Goal: Task Accomplishment & Management: Use online tool/utility

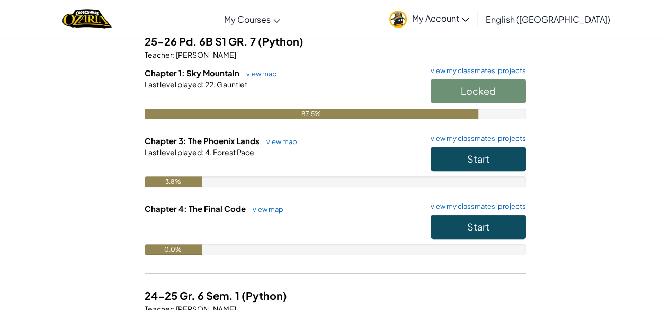
scroll to position [89, 0]
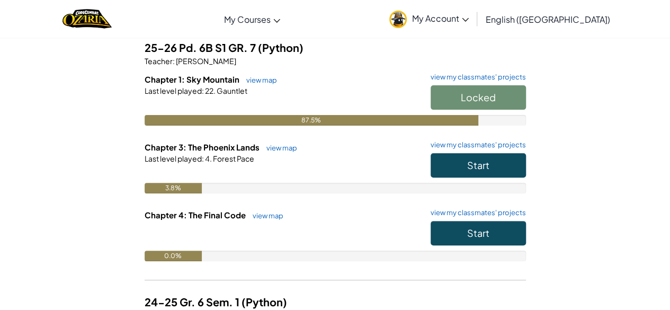
click at [454, 98] on div "Locked" at bounding box center [473, 100] width 106 height 30
click at [456, 167] on button "Start" at bounding box center [478, 165] width 95 height 24
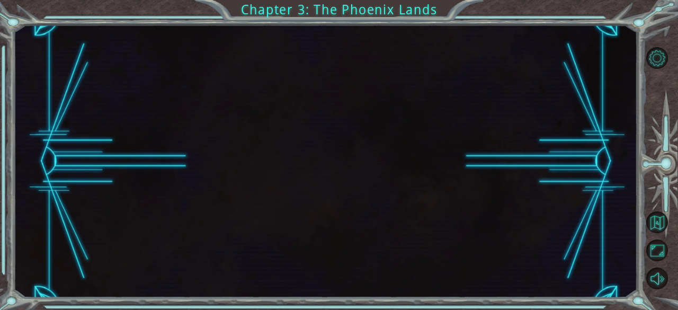
click at [456, 246] on div at bounding box center [326, 161] width 624 height 273
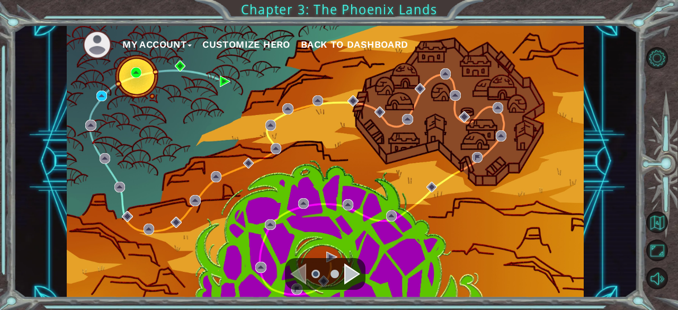
click at [346, 266] on div "Navigate to the next page" at bounding box center [352, 273] width 16 height 21
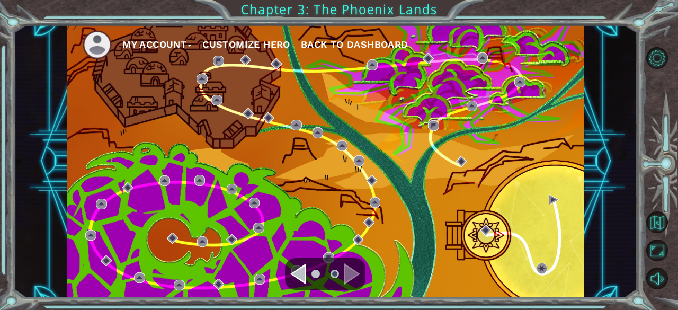
click at [358, 277] on div "Navigate to the next page" at bounding box center [352, 273] width 16 height 21
click at [297, 273] on div "Navigate to the previous page" at bounding box center [298, 273] width 16 height 21
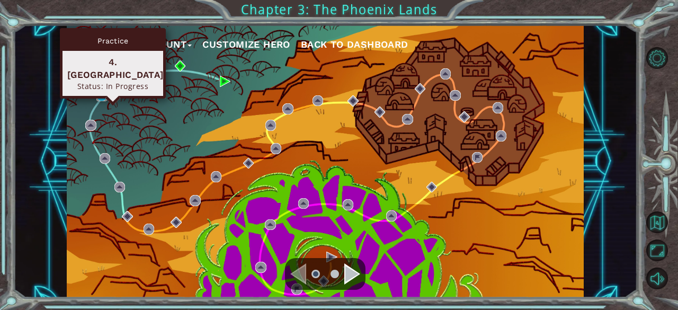
click at [102, 96] on img at bounding box center [101, 96] width 11 height 11
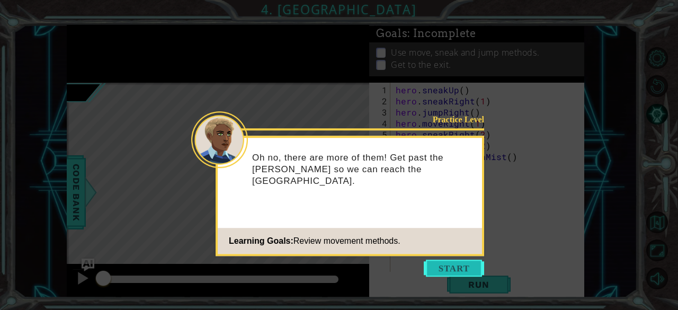
click at [451, 265] on button "Start" at bounding box center [454, 268] width 60 height 17
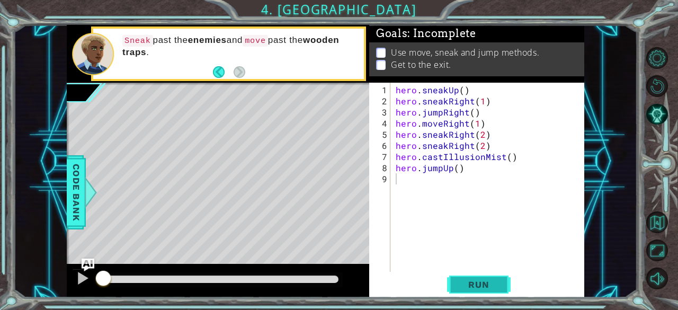
click at [492, 290] on button "Run" at bounding box center [479, 285] width 64 height 22
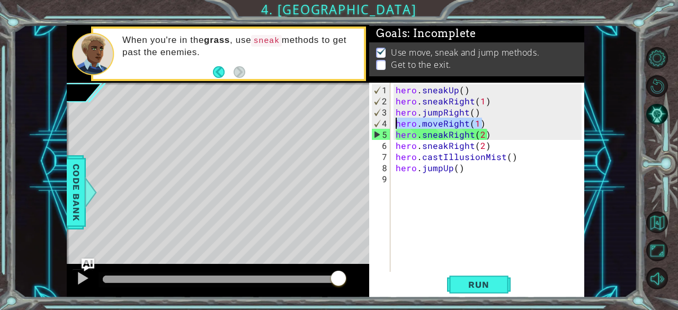
drag, startPoint x: 482, startPoint y: 121, endPoint x: 388, endPoint y: 118, distance: 94.4
click at [388, 118] on div "1 2 3 4 5 6 7 8 9 hero . sneakUp ( ) hero . sneakRight ( 1 ) hero . jumpRight (…" at bounding box center [475, 177] width 213 height 189
type textarea "hero.moveRight(1)"
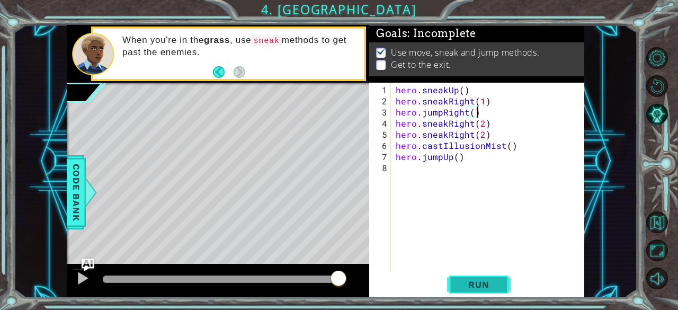
click at [464, 288] on span "Run" at bounding box center [479, 284] width 42 height 11
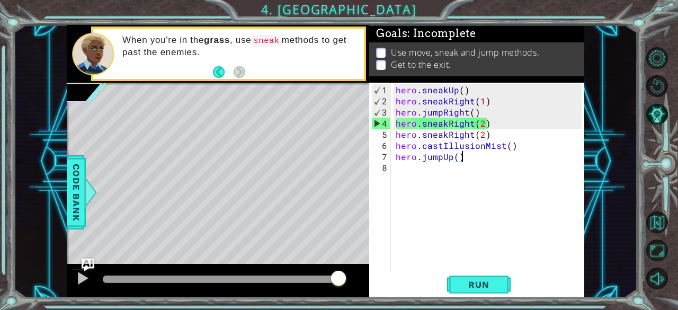
click at [464, 153] on div "hero . sneakUp ( ) hero . sneakRight ( 1 ) hero . jumpRight ( ) hero . sneakRig…" at bounding box center [491, 189] width 194 height 211
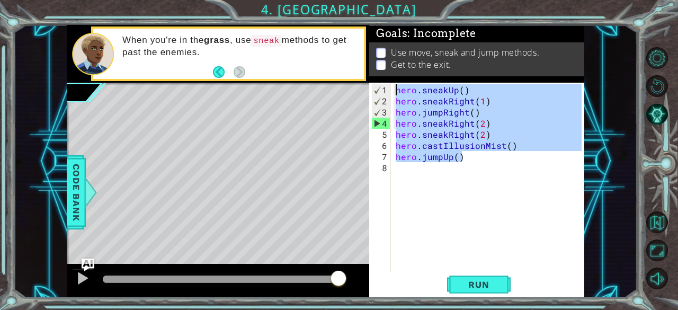
drag, startPoint x: 466, startPoint y: 159, endPoint x: 381, endPoint y: 64, distance: 128.0
click at [381, 64] on div "Goals : Incomplete Use move, sneak and jump methods. Get to the exit. hero.jump…" at bounding box center [476, 161] width 215 height 273
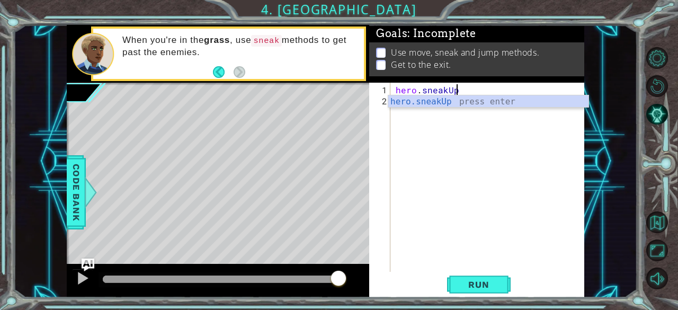
scroll to position [0, 3]
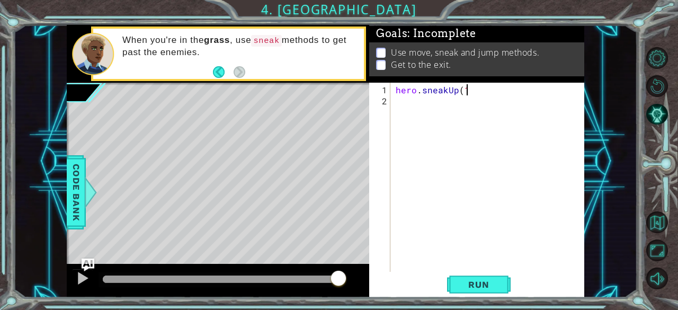
type textarea "hero.sneakUp(1)"
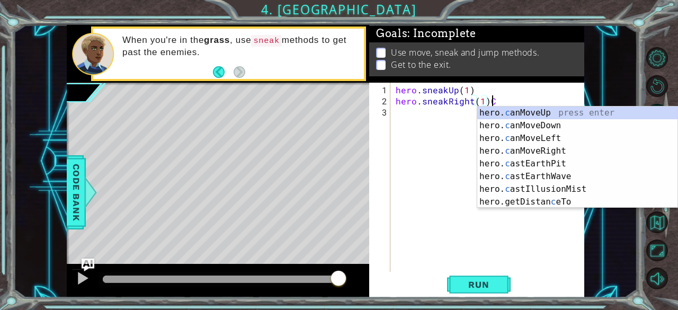
scroll to position [0, 5]
type textarea "hero.sneakRight(1)"
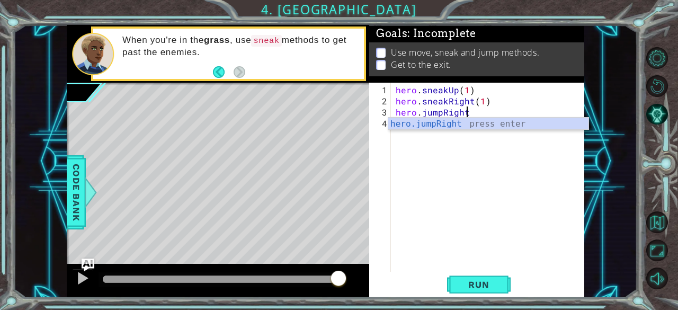
scroll to position [0, 4]
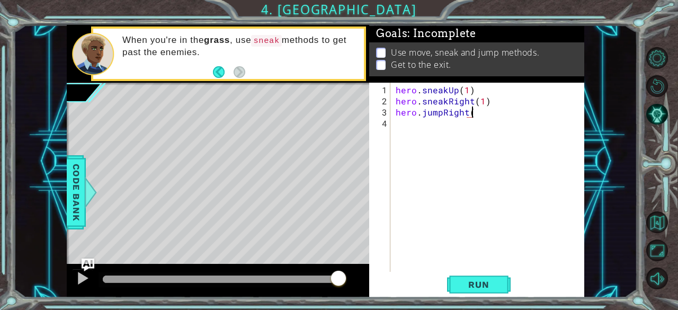
type textarea "hero.jumpRight()"
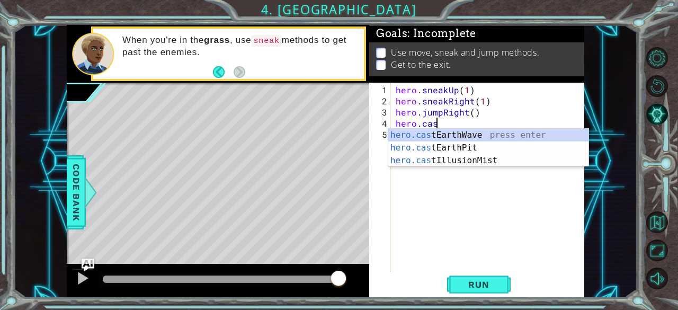
scroll to position [0, 2]
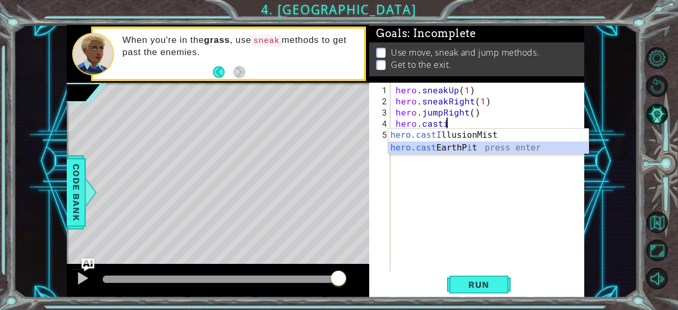
click at [464, 146] on div "hero.castI llusionMist press enter hero.cast EarthP i t press enter" at bounding box center [488, 154] width 201 height 51
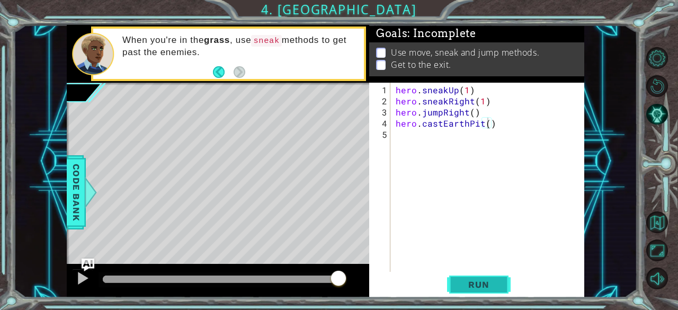
click at [484, 295] on button "Run" at bounding box center [479, 285] width 64 height 22
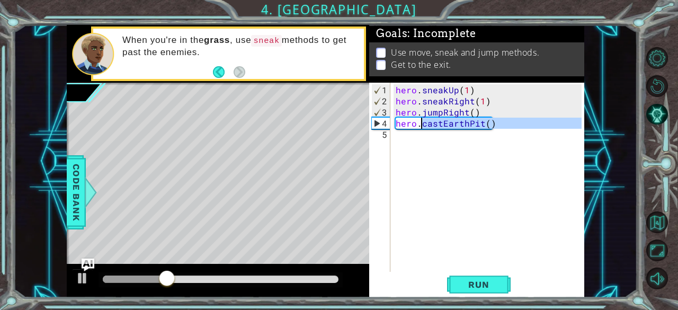
drag, startPoint x: 502, startPoint y: 129, endPoint x: 421, endPoint y: 122, distance: 81.8
click at [421, 122] on div "hero . sneakUp ( 1 ) hero . sneakRight ( 1 ) hero . jumpRight ( ) hero . castEa…" at bounding box center [491, 189] width 194 height 211
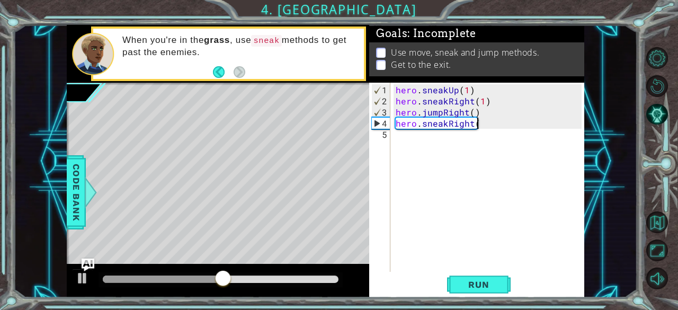
scroll to position [0, 4]
type textarea "hero.sneakRight(2)"
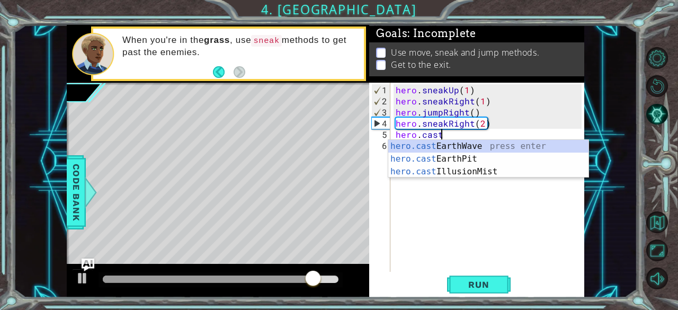
scroll to position [0, 2]
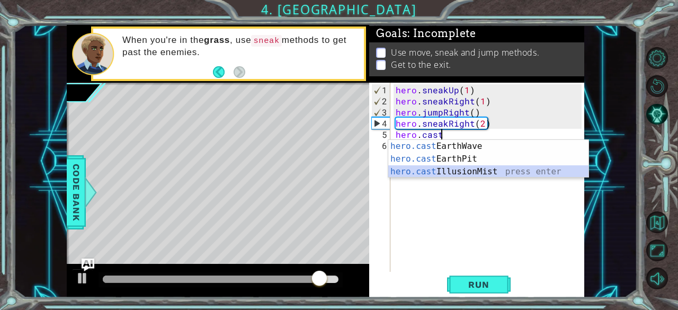
click at [482, 172] on div "hero.cast EarthWave press enter hero.cast EarthPit press enter hero.cast Illusi…" at bounding box center [488, 172] width 201 height 64
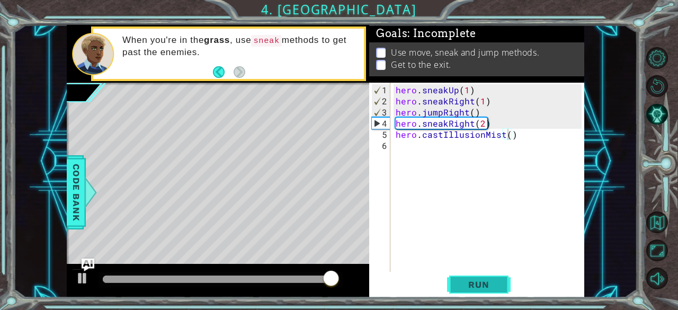
click at [475, 287] on span "Run" at bounding box center [479, 284] width 42 height 11
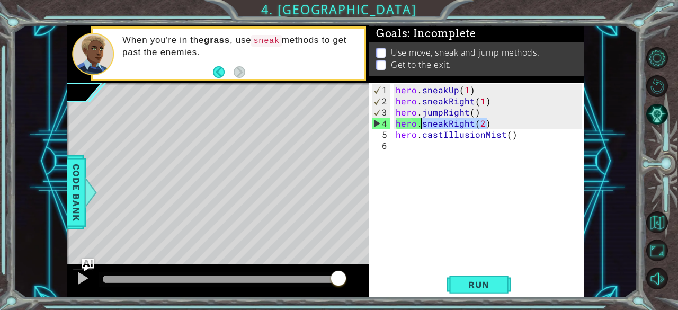
drag, startPoint x: 493, startPoint y: 120, endPoint x: 421, endPoint y: 118, distance: 72.6
click at [421, 118] on div "hero . sneakUp ( 1 ) hero . sneakRight ( 1 ) hero . jumpRight ( ) hero . sneakR…" at bounding box center [491, 189] width 194 height 211
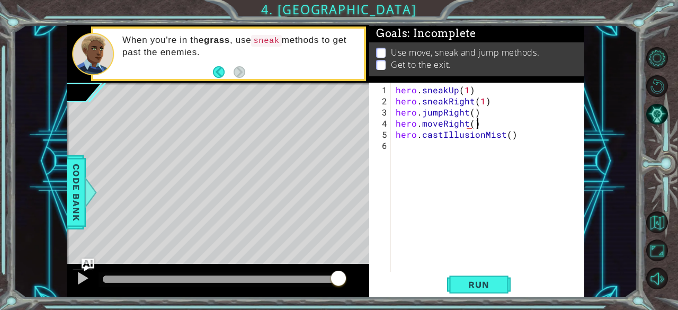
scroll to position [0, 4]
click at [480, 282] on span "Run" at bounding box center [479, 284] width 42 height 11
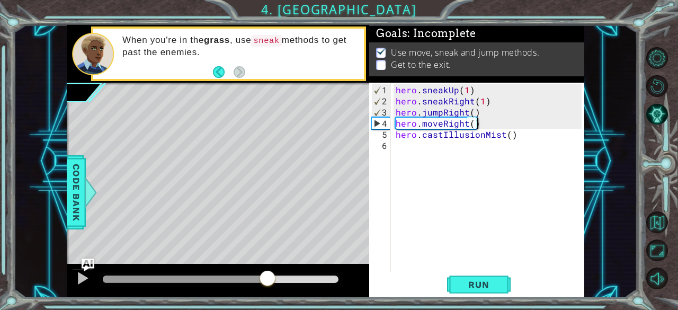
drag, startPoint x: 163, startPoint y: 281, endPoint x: 268, endPoint y: 281, distance: 104.9
click at [268, 281] on div at bounding box center [267, 279] width 19 height 19
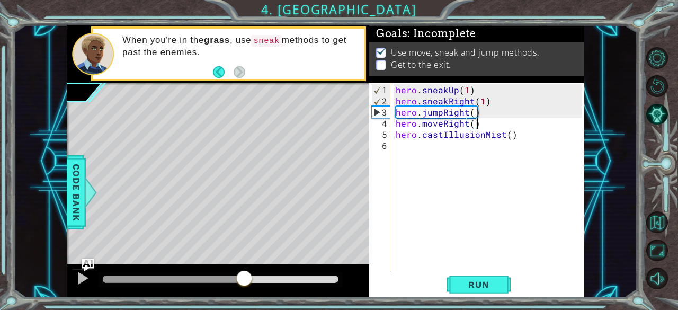
drag, startPoint x: 310, startPoint y: 275, endPoint x: 244, endPoint y: 275, distance: 66.2
click at [244, 275] on div at bounding box center [244, 279] width 19 height 19
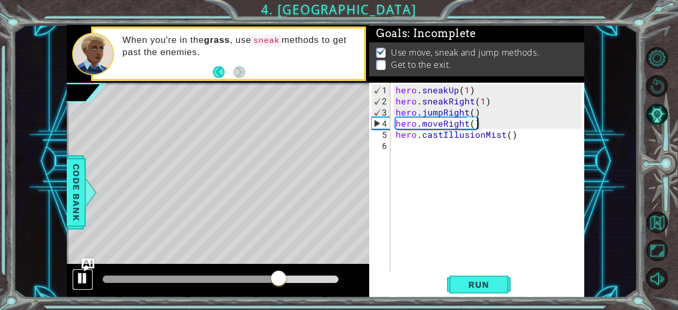
click at [81, 280] on div at bounding box center [83, 278] width 14 height 14
drag, startPoint x: 520, startPoint y: 135, endPoint x: 418, endPoint y: 135, distance: 102.2
click at [418, 135] on div "hero . sneakUp ( 1 ) hero . sneakRight ( 1 ) hero . jumpRight ( ) hero . moveRi…" at bounding box center [491, 189] width 194 height 211
click at [418, 135] on div "hero . sneakUp ( 1 ) hero . sneakRight ( 1 ) hero . jumpRight ( ) hero . moveRi…" at bounding box center [488, 177] width 189 height 189
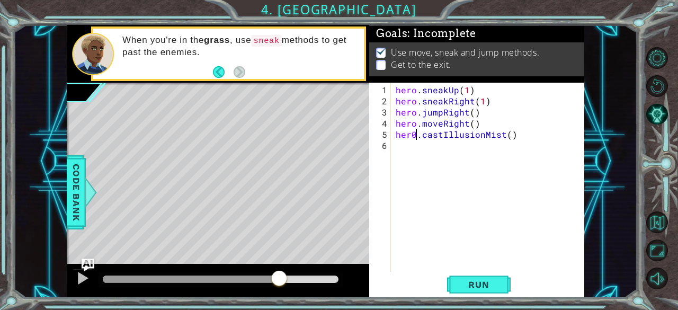
scroll to position [0, 1]
drag, startPoint x: 421, startPoint y: 134, endPoint x: 511, endPoint y: 133, distance: 89.5
click at [511, 133] on div "hero . sneakUp ( 1 ) hero . sneakRight ( 1 ) hero . jumpRight ( ) hero . moveRi…" at bounding box center [491, 189] width 194 height 211
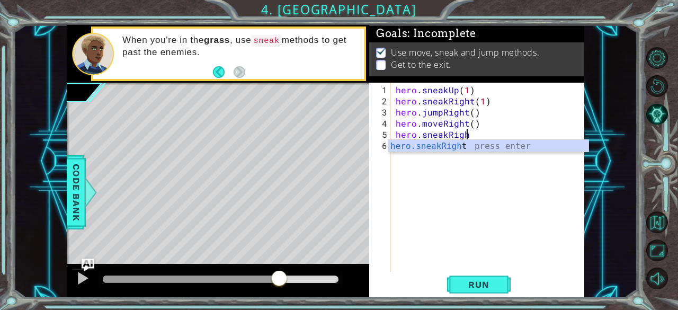
scroll to position [0, 4]
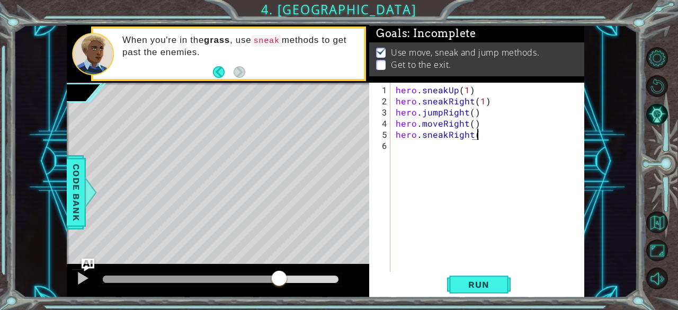
type textarea "hero.sneakRight()"
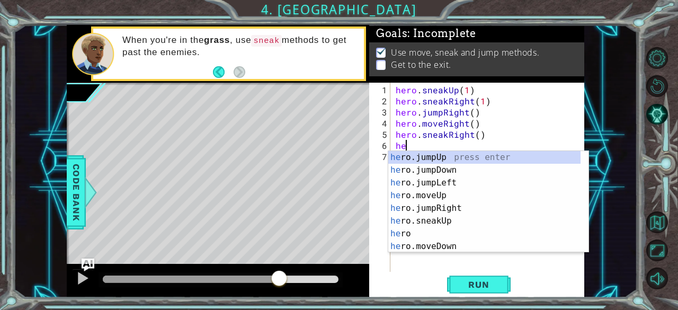
scroll to position [0, 0]
type textarea "h"
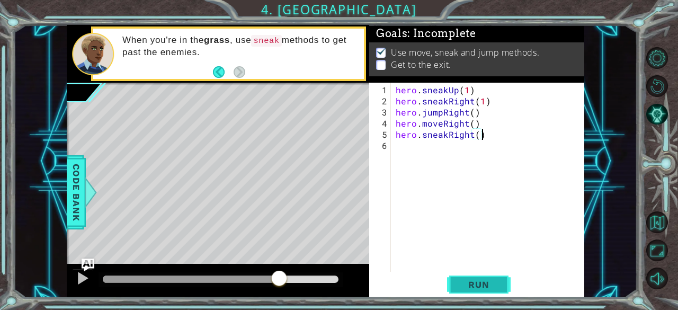
click at [494, 288] on span "Run" at bounding box center [479, 284] width 42 height 11
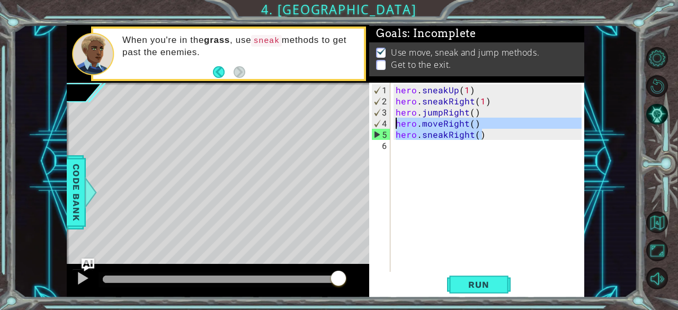
drag, startPoint x: 487, startPoint y: 133, endPoint x: 393, endPoint y: 119, distance: 95.4
click at [394, 119] on div "hero . sneakUp ( 1 ) hero . sneakRight ( 1 ) hero . jumpRight ( ) hero . moveRi…" at bounding box center [491, 189] width 194 height 211
type textarea "hero.moveRight() hero.sneakRight()"
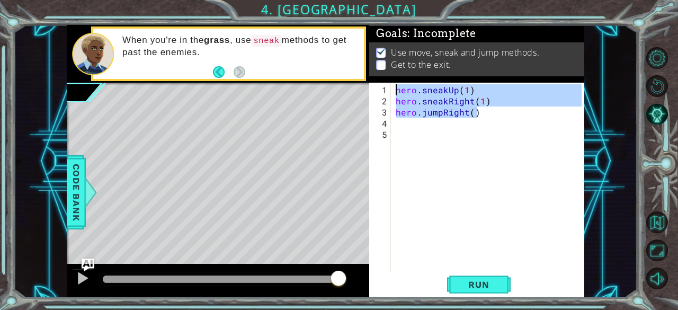
drag, startPoint x: 482, startPoint y: 110, endPoint x: 342, endPoint y: 56, distance: 150.4
click at [342, 56] on div "1 ההההההההההההההההההההההההההההההההההההההההההההההההההההההההההההההההההההההההההההה…" at bounding box center [325, 161] width 517 height 273
type textarea "hero.sneakUp(1) hero.sneakRight(1)"
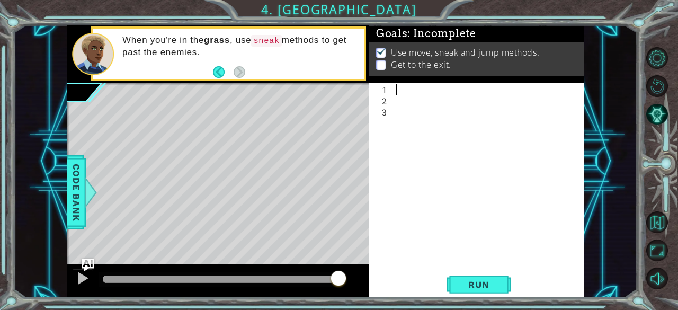
click at [0, 188] on div "1 ההההההההההההההההההההההההההההההההההההההההההההההההההההההההההההההההההההההההההההה…" at bounding box center [339, 155] width 678 height 310
click at [662, 221] on button "Back to Map" at bounding box center [657, 222] width 22 height 22
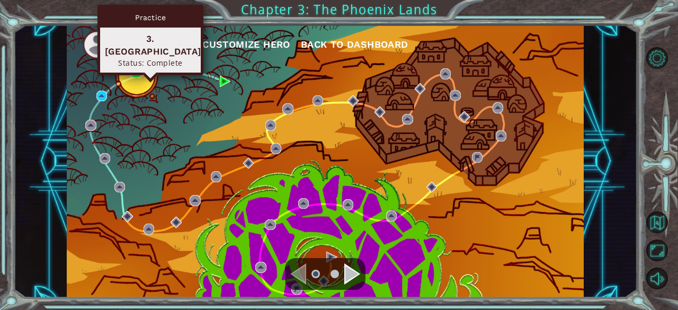
click at [135, 70] on img at bounding box center [136, 72] width 11 height 11
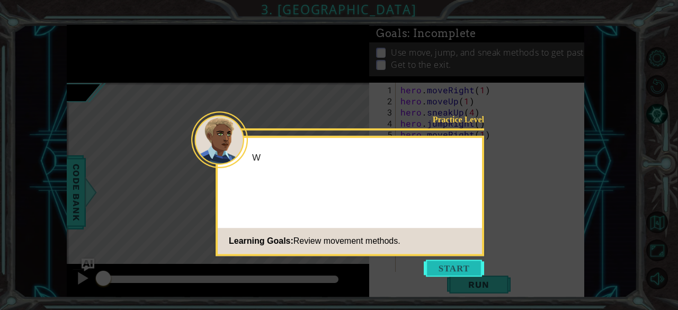
click at [445, 268] on button "Start" at bounding box center [454, 268] width 60 height 17
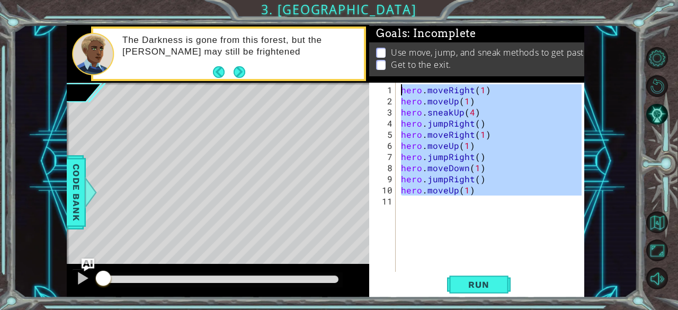
drag, startPoint x: 476, startPoint y: 194, endPoint x: 391, endPoint y: 79, distance: 143.6
click at [391, 79] on div "Goals : Incomplete Use move, jump, and sneak methods to get past the [PERSON_NA…" at bounding box center [476, 161] width 215 height 273
type textarea "hero.moveRight(1) hero.moveUp(1)"
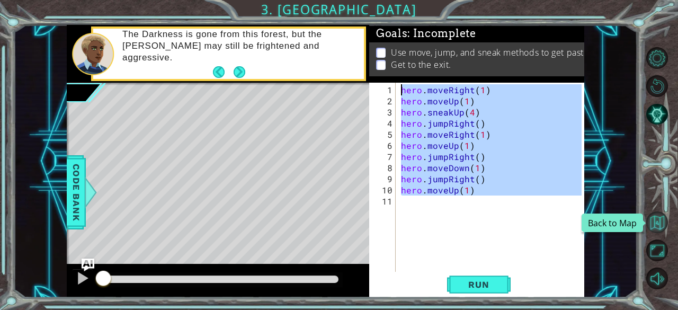
click at [657, 224] on button "Back to Map" at bounding box center [657, 222] width 22 height 22
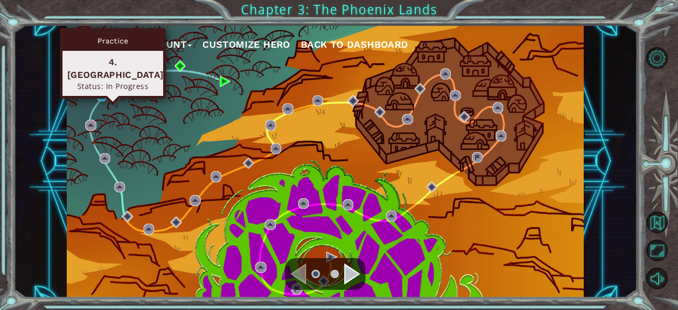
click at [101, 92] on div "Practice 4. [GEOGRAPHIC_DATA] Status: In Progress" at bounding box center [113, 63] width 106 height 70
click at [102, 93] on img at bounding box center [101, 96] width 11 height 11
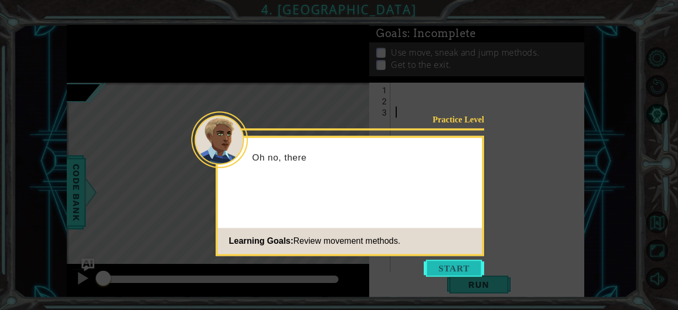
click at [454, 265] on button "Start" at bounding box center [454, 268] width 60 height 17
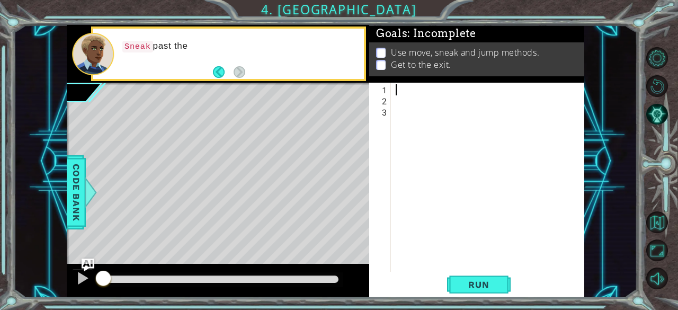
click at [410, 90] on div at bounding box center [491, 189] width 194 height 211
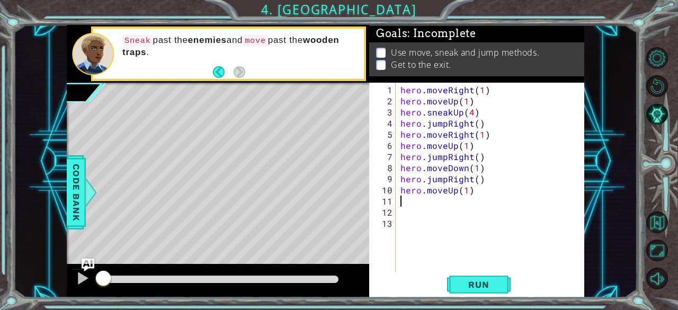
click at [0, 135] on div "1 ההההההההההההההההההההההההההההההההההההההההההההההההההההההההההההההההההההההההההההה…" at bounding box center [339, 155] width 678 height 310
click at [456, 288] on button "Run" at bounding box center [479, 285] width 64 height 22
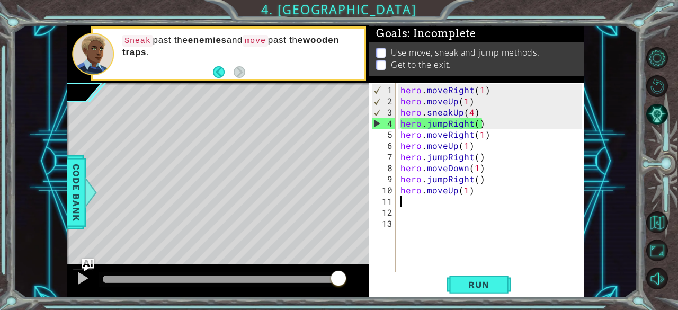
click at [476, 195] on div "hero . moveRight ( 1 ) hero . moveUp ( 1 ) hero . sneakUp ( 4 ) hero . jumpRigh…" at bounding box center [492, 189] width 189 height 211
drag, startPoint x: 483, startPoint y: 122, endPoint x: 426, endPoint y: 124, distance: 57.3
click at [426, 124] on div "hero . moveRight ( 1 ) hero . moveUp ( 1 ) hero . sneakUp ( 4 ) hero . jumpRigh…" at bounding box center [492, 189] width 189 height 211
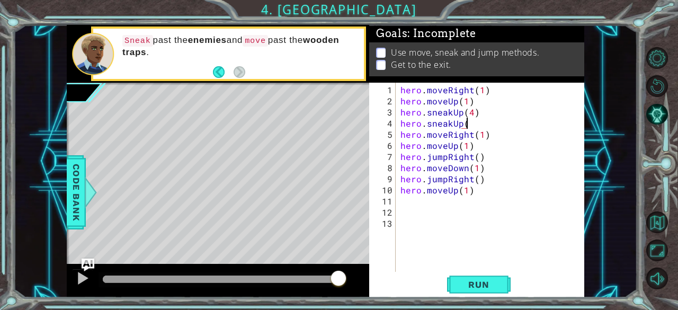
scroll to position [0, 4]
click at [474, 283] on span "Run" at bounding box center [479, 284] width 42 height 11
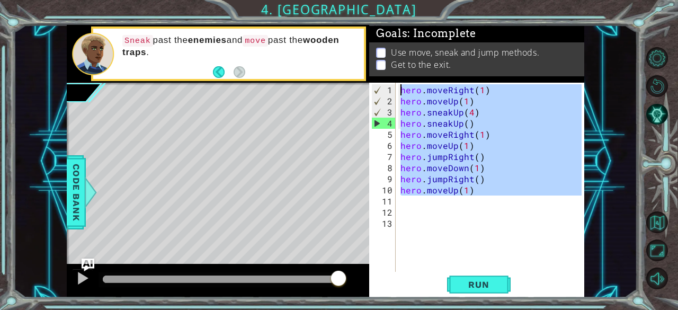
drag, startPoint x: 484, startPoint y: 194, endPoint x: 385, endPoint y: 86, distance: 147.0
click at [385, 86] on div "hero.sneakUp() 1 2 3 4 5 6 7 8 9 10 11 12 13 hero . moveRight ( 1 ) hero . move…" at bounding box center [475, 177] width 213 height 189
type textarea "hero.moveRight(1) hero.moveUp(1)"
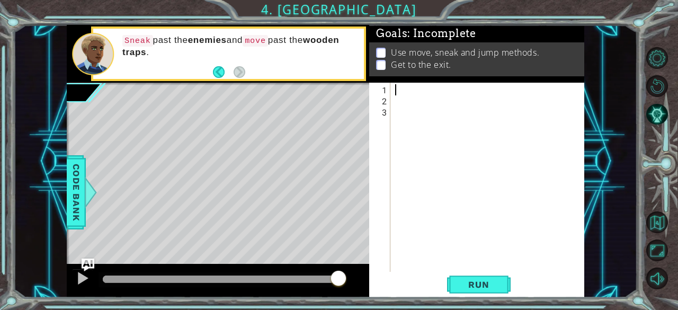
scroll to position [0, 0]
click at [678, 158] on div at bounding box center [662, 168] width 31 height 81
click at [396, 87] on div at bounding box center [490, 189] width 194 height 211
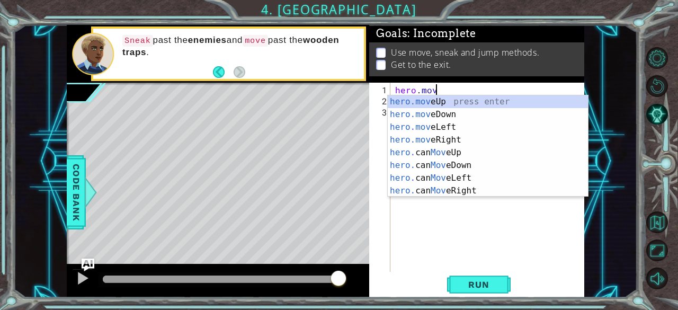
scroll to position [0, 2]
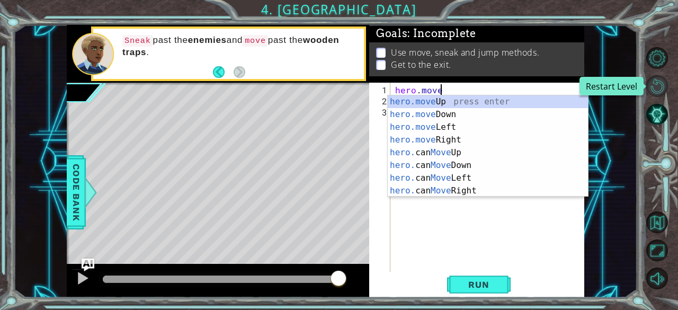
type textarea "hero.move"
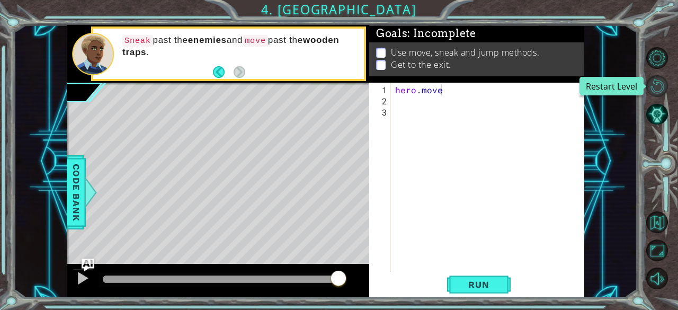
click at [659, 87] on button "Restart Level" at bounding box center [657, 86] width 22 height 22
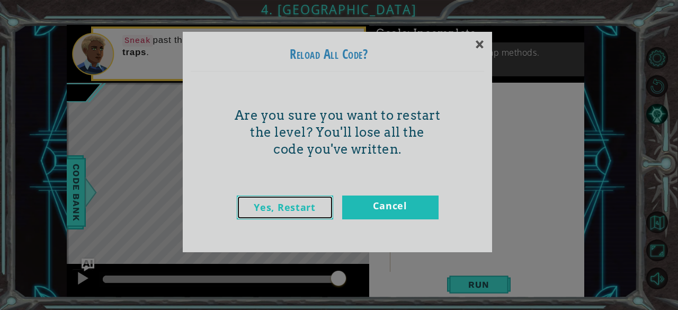
click at [295, 206] on link "Yes, Restart" at bounding box center [285, 207] width 96 height 24
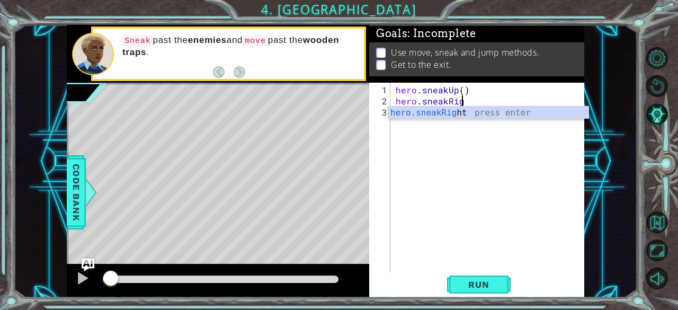
scroll to position [0, 4]
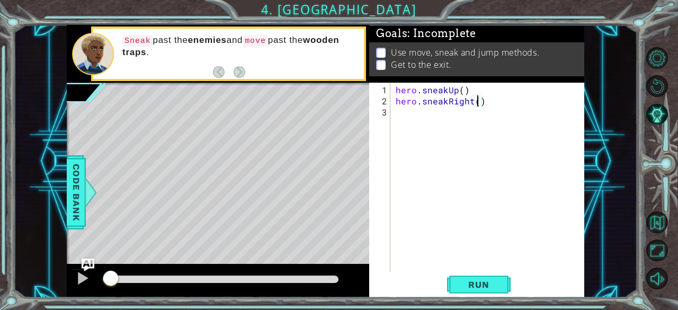
type textarea "hero.sneakRight(3)"
click at [449, 127] on div "hero . sneakUp ( ) hero . sneakRight ( 3 )" at bounding box center [491, 189] width 194 height 211
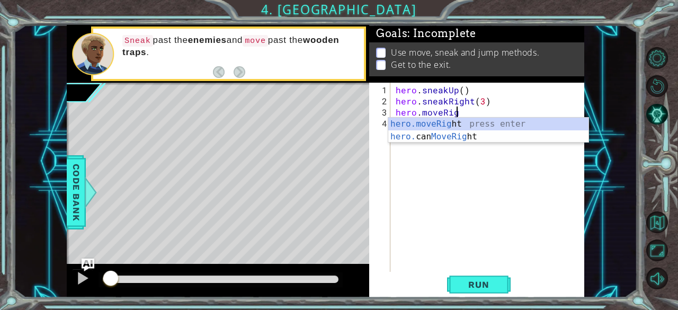
scroll to position [0, 4]
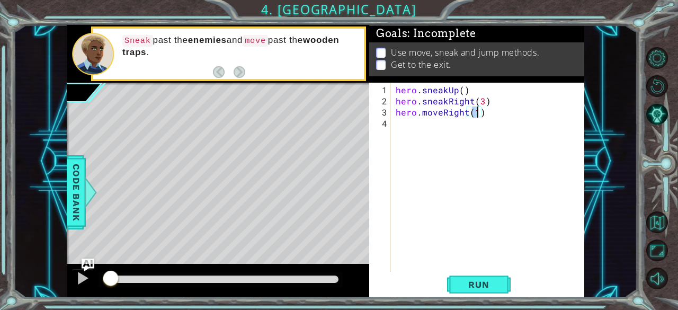
type textarea "hero.moveRight()"
click at [437, 129] on div "hero . sneakUp ( ) hero . sneakRight ( 3 ) hero . moveRight ( )" at bounding box center [491, 189] width 194 height 211
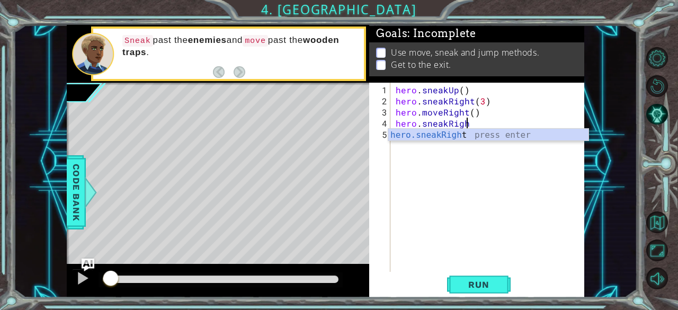
scroll to position [0, 4]
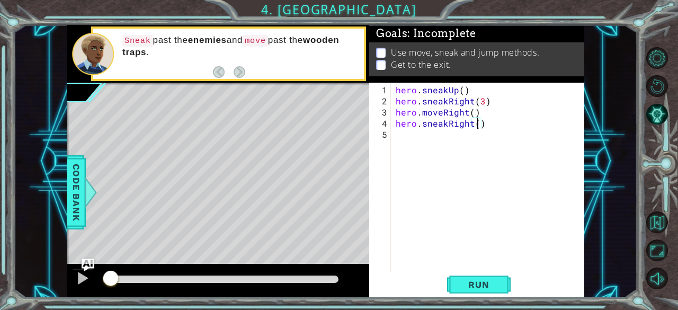
type textarea "hero.sneakRight(3)"
click at [437, 130] on div "hero . sneakUp ( ) hero . sneakRight ( 3 ) hero . moveRight ( ) hero . sneakRig…" at bounding box center [491, 189] width 194 height 211
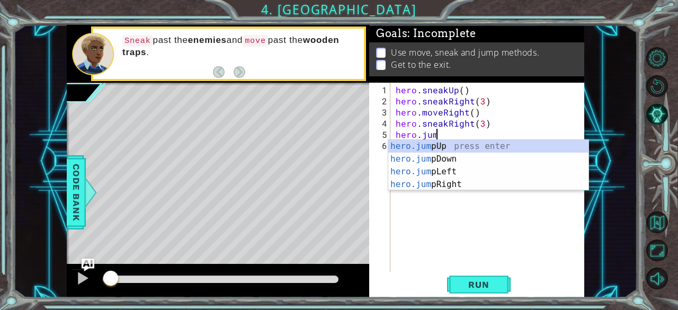
scroll to position [0, 2]
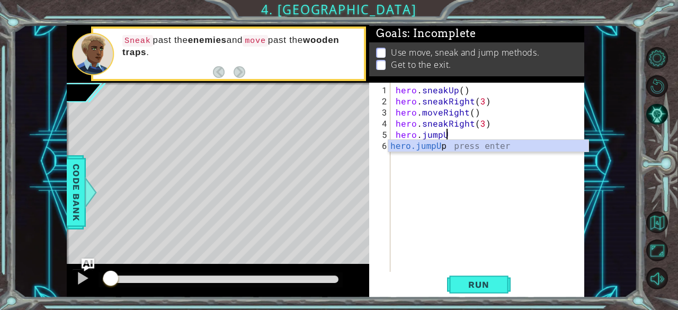
type textarea "hero.jumpUp"
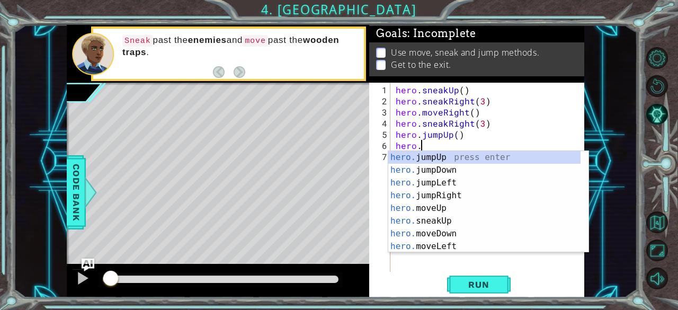
scroll to position [0, 1]
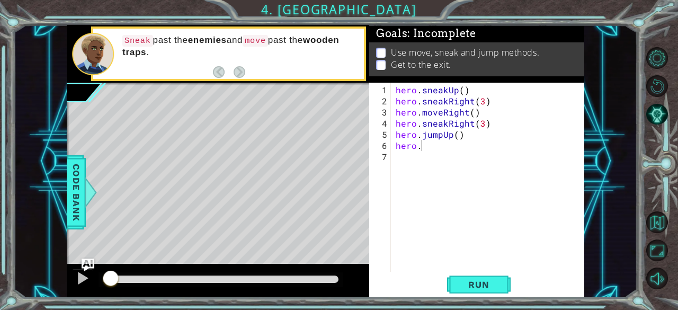
click at [329, 148] on div "Level Map" at bounding box center [311, 239] width 489 height 312
click at [427, 146] on div "hero . sneakUp ( ) hero . sneakRight ( 3 ) hero . moveRight ( ) hero . sneakRig…" at bounding box center [491, 189] width 194 height 211
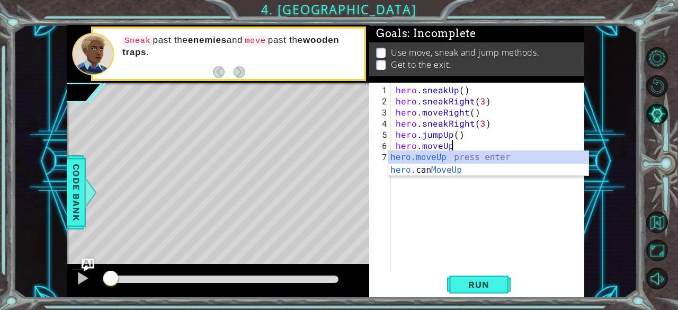
scroll to position [0, 3]
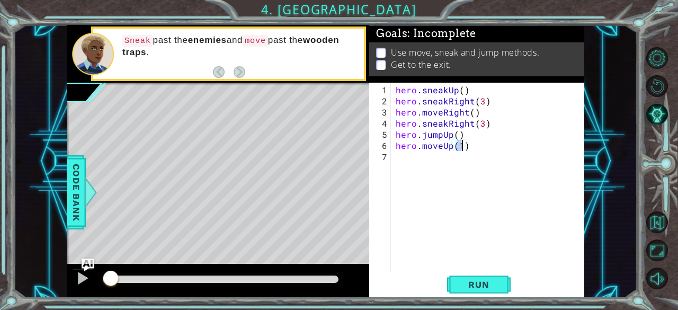
type textarea "hero.moveUp()"
click at [431, 162] on div "hero . sneakUp ( ) hero . sneakRight ( 3 ) hero . moveRight ( ) hero . sneakRig…" at bounding box center [491, 189] width 194 height 211
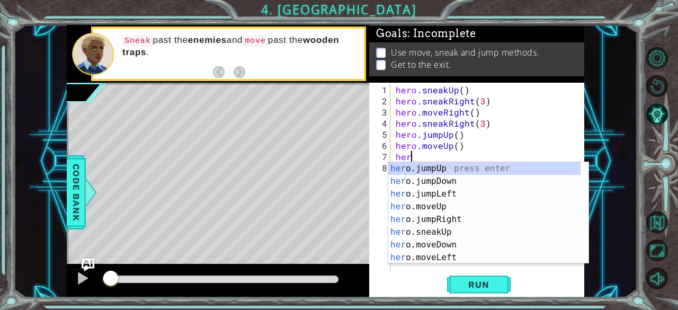
scroll to position [0, 0]
type textarea "h"
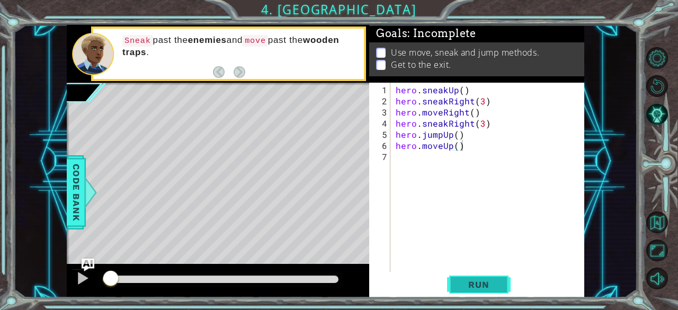
click at [482, 286] on span "Run" at bounding box center [479, 284] width 42 height 11
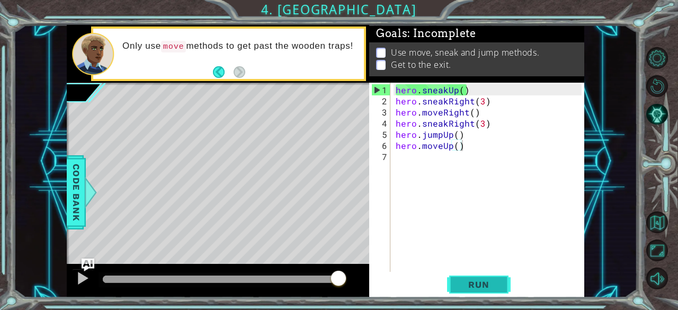
click at [479, 287] on span "Run" at bounding box center [479, 284] width 42 height 11
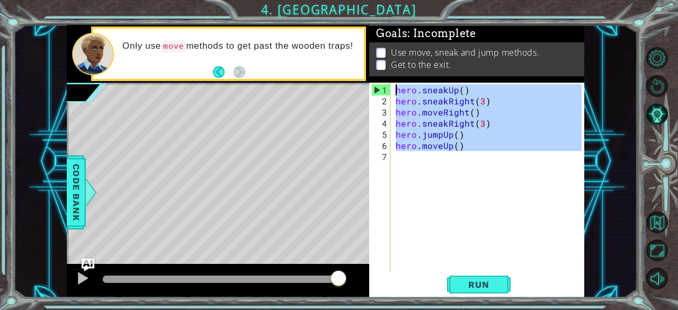
drag, startPoint x: 496, startPoint y: 156, endPoint x: 350, endPoint y: 58, distance: 176.0
click at [350, 58] on div "1 ההההההההההההההההההההההההההההההההההההההההההההההההההההההההההההההההההההההההההההה…" at bounding box center [325, 161] width 517 height 273
type textarea "hero.sneakUp() hero.sneakRight(3)"
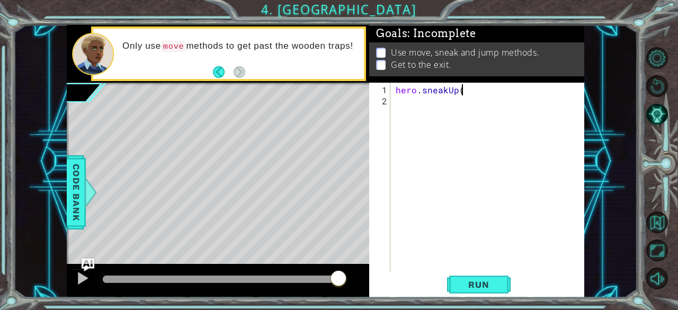
type textarea "hero.sneakUp()"
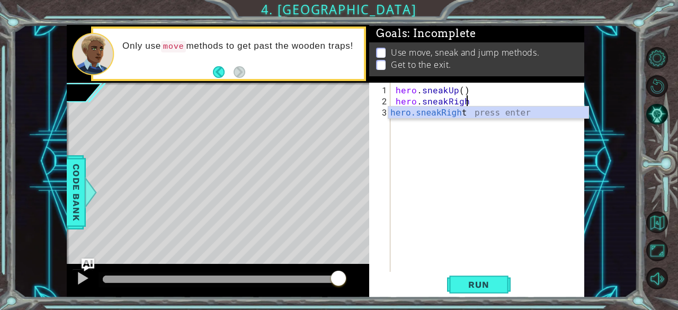
scroll to position [0, 4]
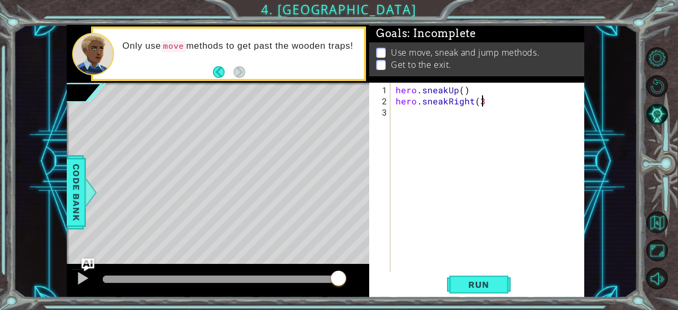
type textarea "hero.sneakRight(3)"
type textarea "hero.moveRight(3)"
type textarea "hero.sneakRight(3)"
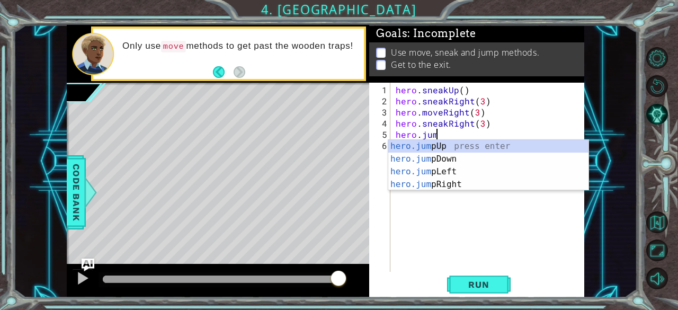
scroll to position [0, 2]
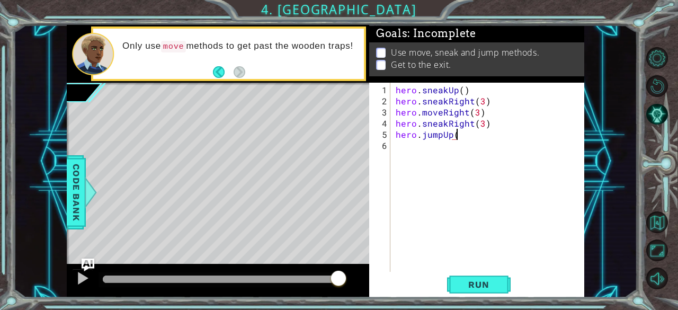
type textarea "hero.jumpUp()"
type textarea "hero.moveUp(1)"
type textarea "hero.moveLeft(3)"
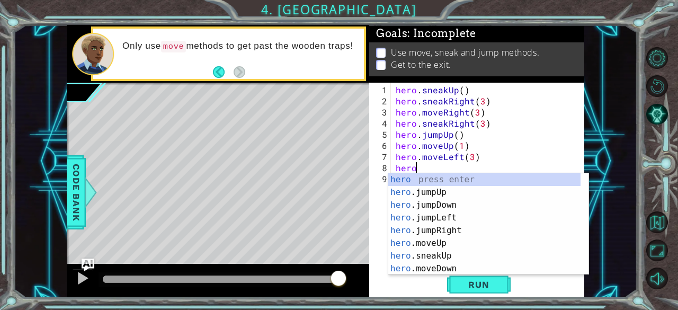
scroll to position [0, 1]
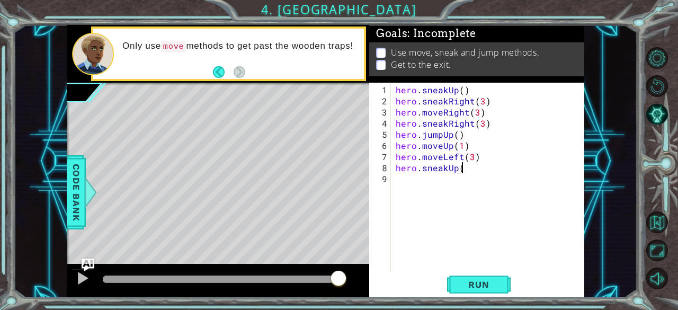
type textarea "hero.sneakUp()"
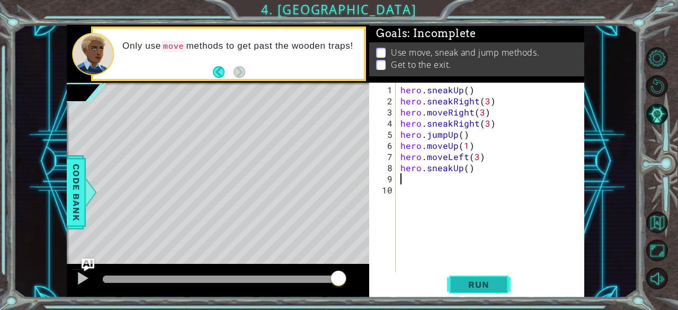
click at [481, 286] on span "Run" at bounding box center [479, 284] width 42 height 11
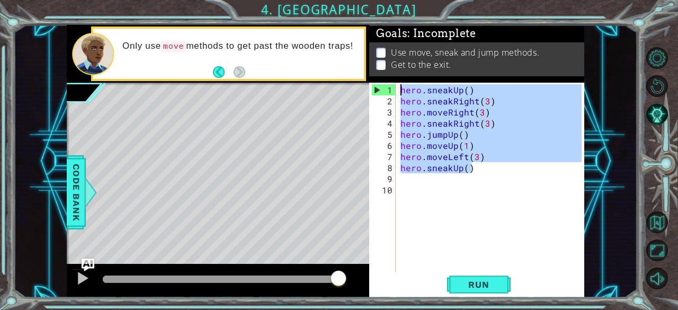
drag, startPoint x: 478, startPoint y: 164, endPoint x: 383, endPoint y: 62, distance: 139.1
click at [383, 62] on div "Goals : Incomplete Use move, sneak and jump methods. Get to the exit. 1 2 3 4 5…" at bounding box center [476, 161] width 215 height 273
type textarea "hero.sneakUp() hero.sneakRight(3)"
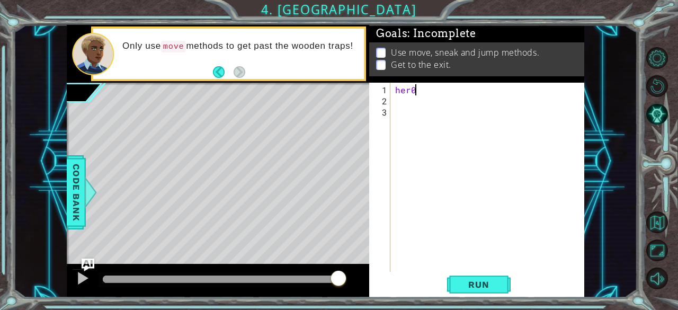
scroll to position [0, 1]
click at [414, 90] on div "her0" at bounding box center [490, 189] width 194 height 211
type textarea "hero.sneakUp()"
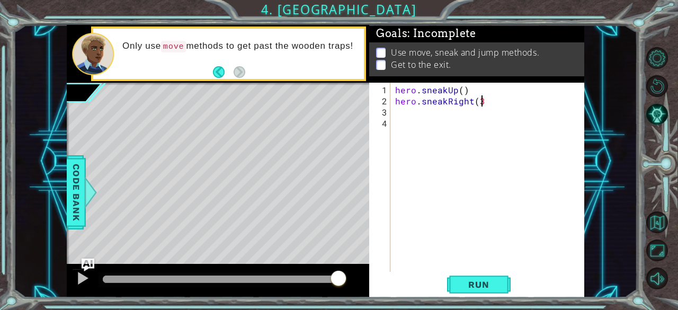
type textarea "hero.sneakRight(3)"
click at [400, 115] on div "hero . sneakUp ( ) hero . sneakRight ( 3 )" at bounding box center [490, 189] width 194 height 211
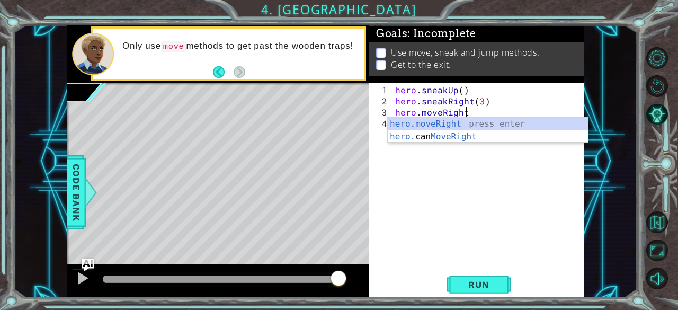
scroll to position [0, 4]
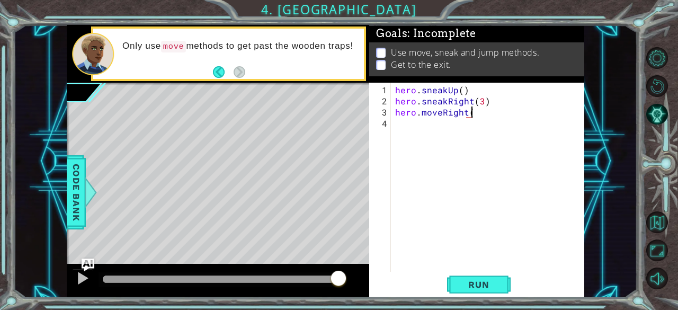
type textarea "hero.moveRight()"
type textarea "hero.sneakRight(3)"
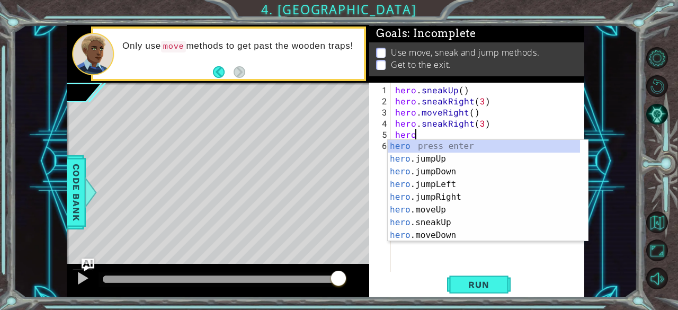
scroll to position [0, 1]
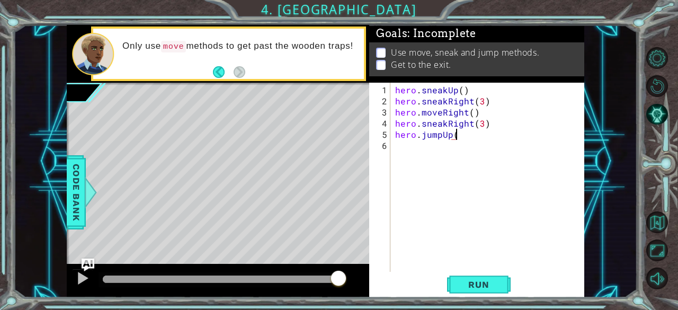
type textarea "hero.jumpUp()"
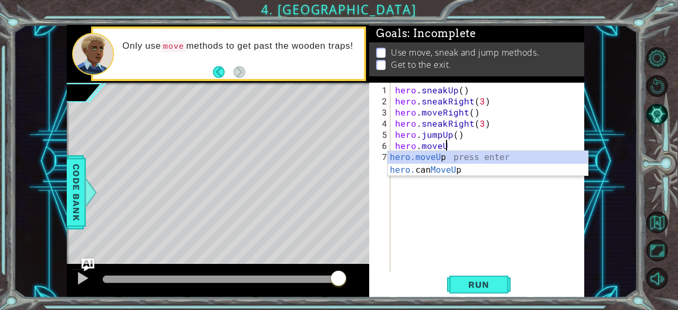
scroll to position [0, 3]
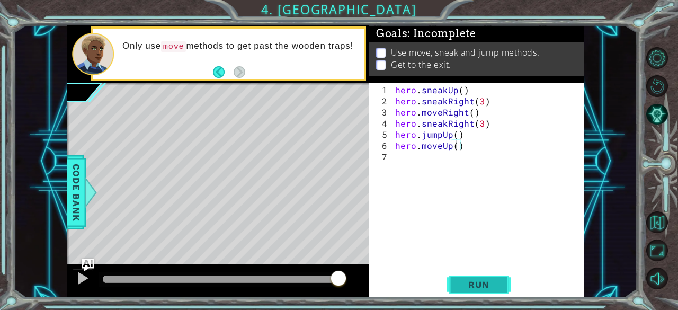
click at [489, 283] on span "Run" at bounding box center [479, 284] width 42 height 11
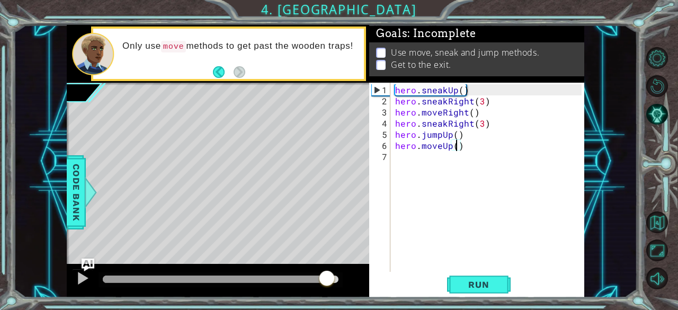
drag, startPoint x: 226, startPoint y: 275, endPoint x: 328, endPoint y: 288, distance: 103.6
click at [328, 288] on div at bounding box center [326, 279] width 19 height 19
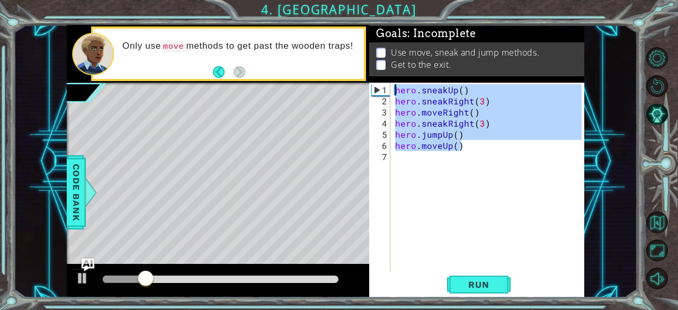
drag, startPoint x: 470, startPoint y: 146, endPoint x: 362, endPoint y: 25, distance: 162.1
click at [362, 25] on div "1 ההההההההההההההההההההההההההההההההההההההההההההההההההההההההההההההההההההההההההההה…" at bounding box center [325, 161] width 517 height 273
type textarea "hero.sneakUp() hero.sneakRight(3)"
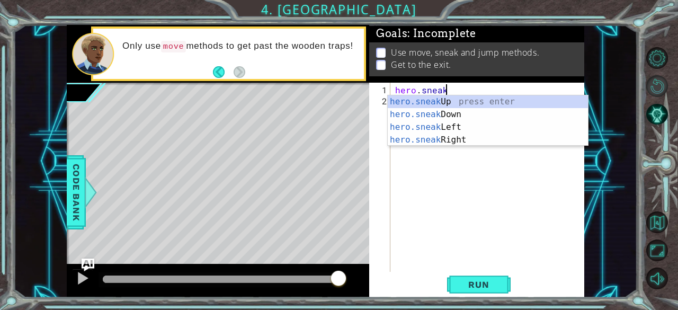
type textarea "hero.sneak"
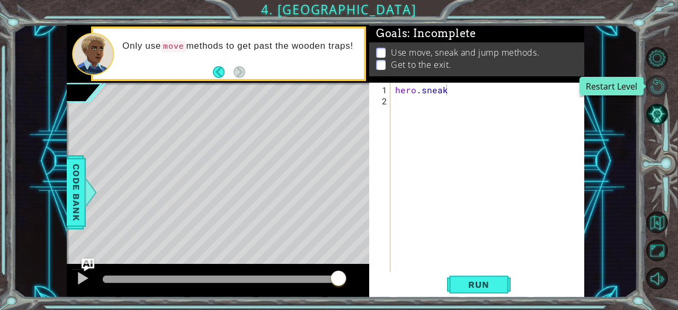
click at [651, 90] on button "Restart Level" at bounding box center [657, 86] width 22 height 22
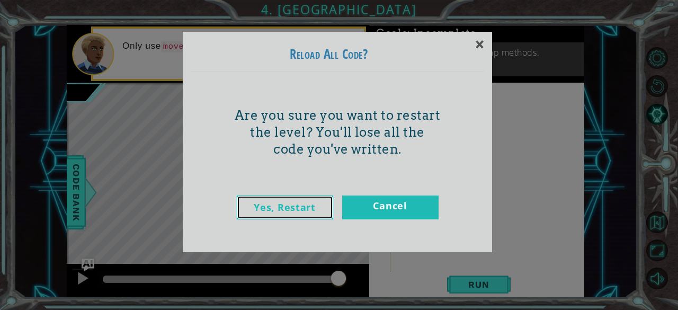
click at [291, 210] on link "Yes, Restart" at bounding box center [285, 207] width 96 height 24
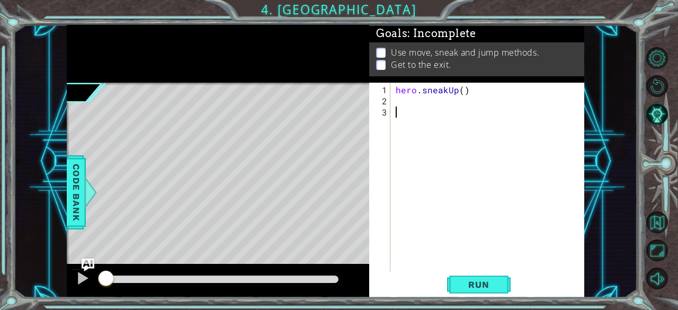
scroll to position [0, 0]
click at [396, 101] on div "hero . sneakUp ( )" at bounding box center [491, 189] width 194 height 211
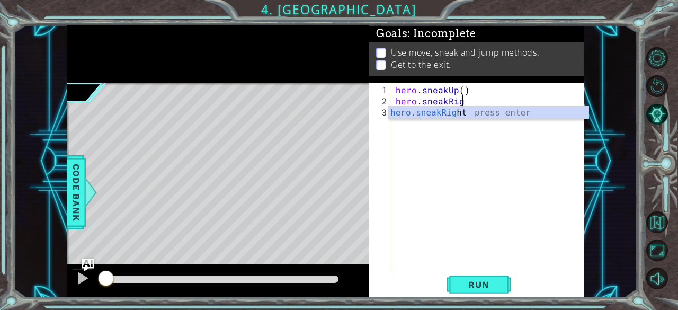
scroll to position [0, 4]
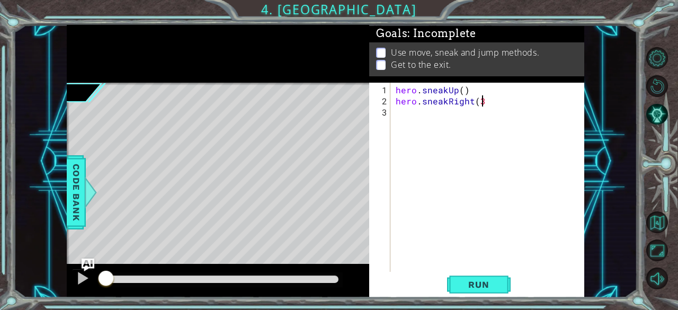
type textarea "hero.sneakRight(3)"
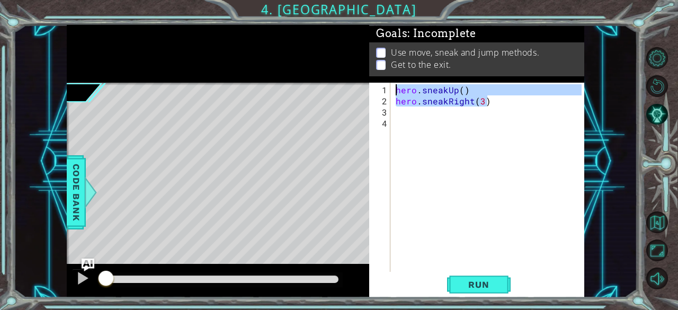
drag, startPoint x: 498, startPoint y: 103, endPoint x: 356, endPoint y: 67, distance: 146.5
click at [356, 67] on div "1 ההההההההההההההההההההההההההההההההההההההההההההההההההההההההההההההההההההההההההההה…" at bounding box center [325, 161] width 517 height 273
type textarea "hero.sneakUp() hero.sneakRight(3)"
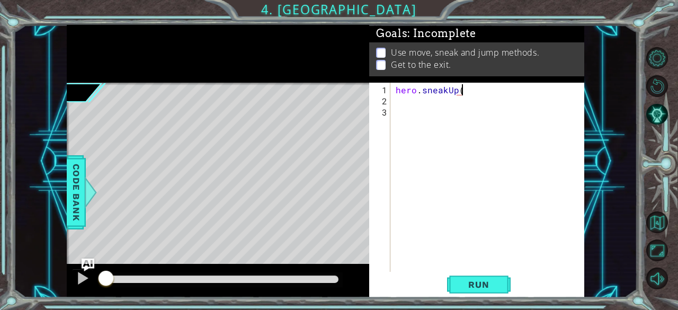
type textarea "hero.sneakUp()"
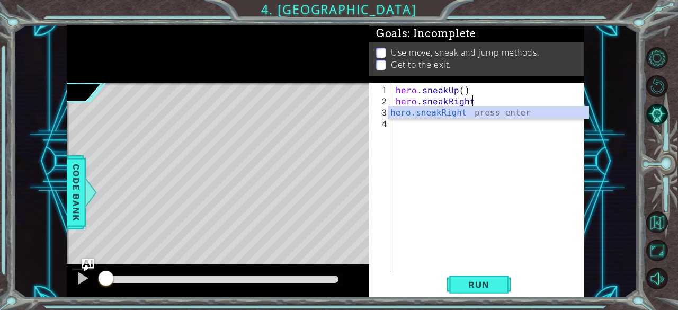
scroll to position [0, 4]
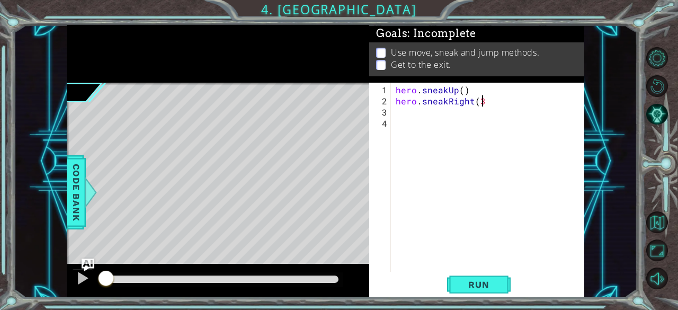
type textarea "hero.sneakRight(3)"
click at [480, 102] on div "hero . sneakUp ( ) hero . sneakRight ( 3 )" at bounding box center [491, 189] width 194 height 211
type textarea "hero.sneakRight(2)"
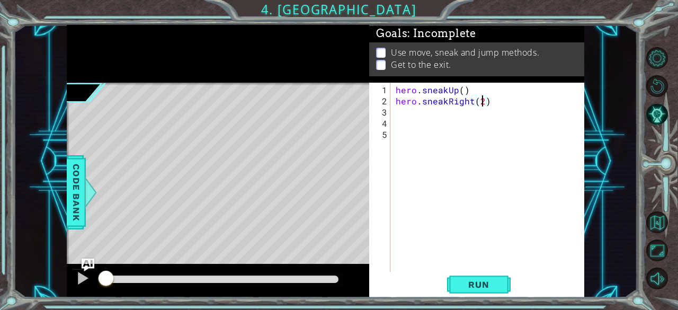
click at [399, 113] on div "hero . sneakUp ( ) hero . sneakRight ( 2 )" at bounding box center [491, 189] width 194 height 211
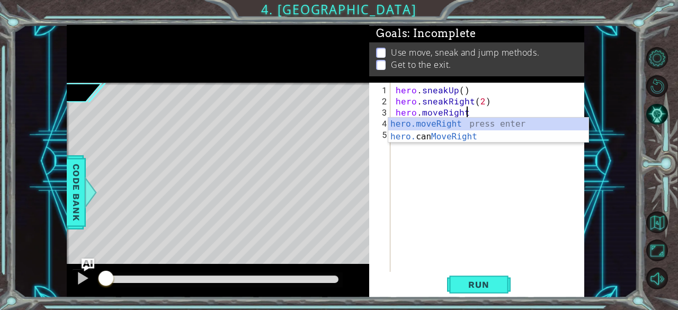
scroll to position [0, 4]
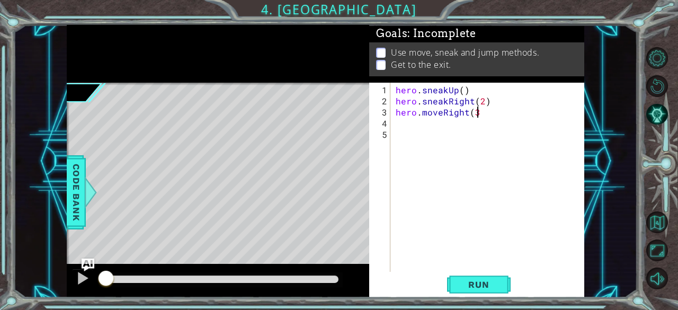
type textarea "hero.moveRight(3)"
type textarea "hero.sneakRight(3)"
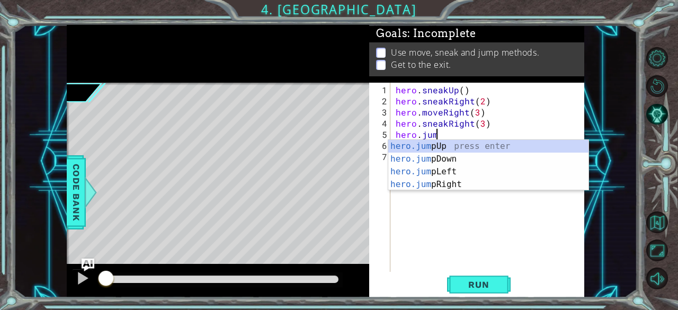
scroll to position [0, 2]
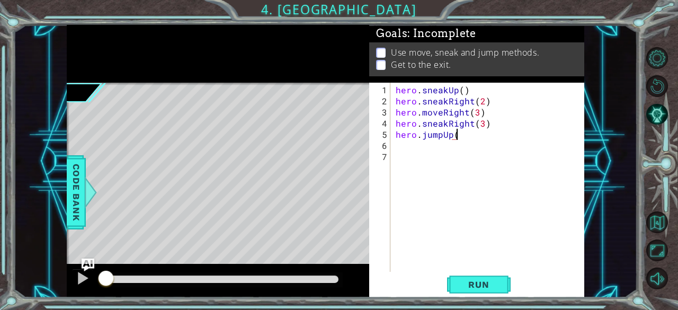
type textarea "hero.jumpUp()"
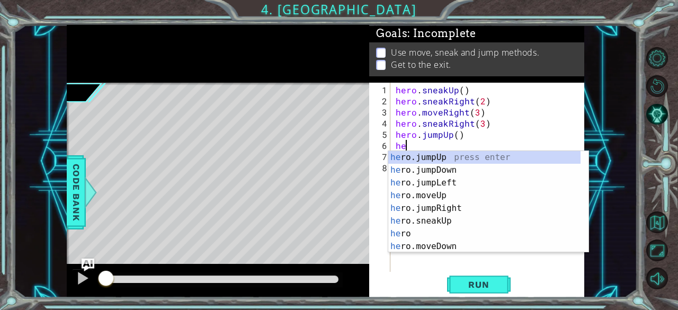
scroll to position [0, 1]
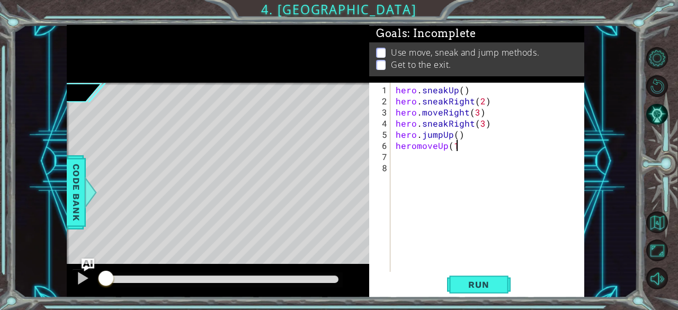
type textarea "heromoveUp(1)"
type textarea "hero.moveLeft(3)"
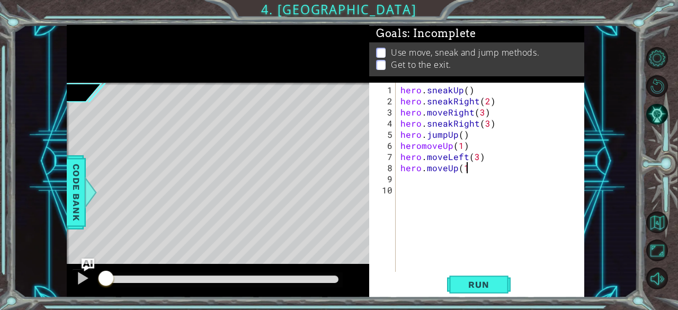
scroll to position [0, 4]
type textarea "hero.moveUp(1)"
click at [470, 287] on span "Run" at bounding box center [479, 284] width 42 height 11
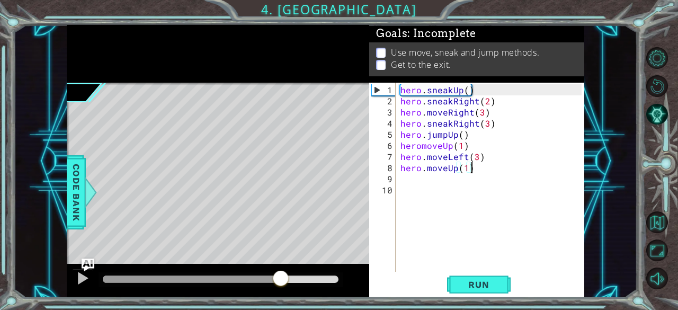
drag, startPoint x: 237, startPoint y: 277, endPoint x: 280, endPoint y: 291, distance: 45.7
click at [280, 291] on div at bounding box center [218, 281] width 302 height 34
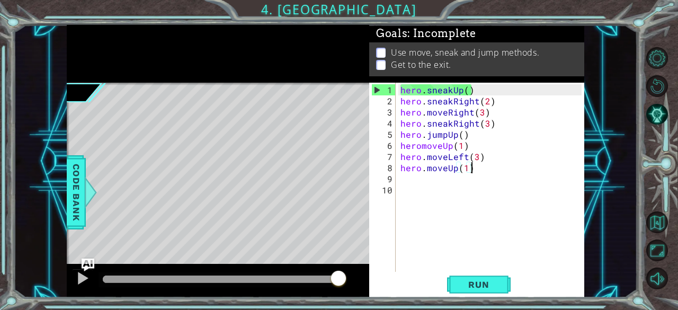
click at [677, 148] on div at bounding box center [662, 168] width 31 height 81
click at [0, 191] on div "1 ההההההההההההההההההההההההההההההההההההההההההההההההההההההההההההההההההההההההההההה…" at bounding box center [339, 155] width 678 height 310
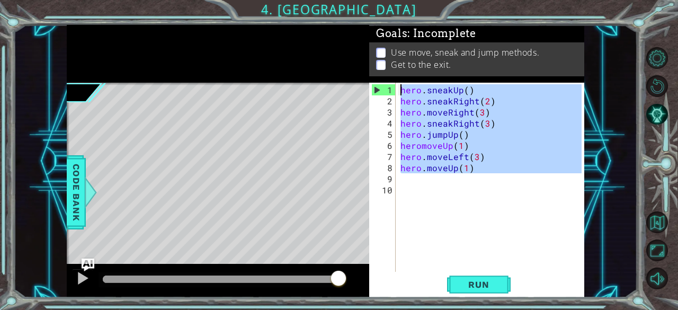
drag, startPoint x: 485, startPoint y: 173, endPoint x: 357, endPoint y: 51, distance: 176.1
click at [357, 51] on div "1 ההההההההההההההההההההההההההההההההההההההההההההההההההההההההההההההההההההההההההההה…" at bounding box center [325, 161] width 517 height 273
type textarea "hero.sneakUp() hero.sneakRight(2)"
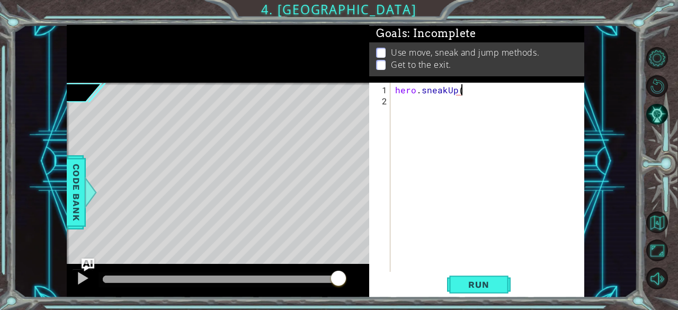
scroll to position [0, 4]
type textarea "hero.sneakUp(1)"
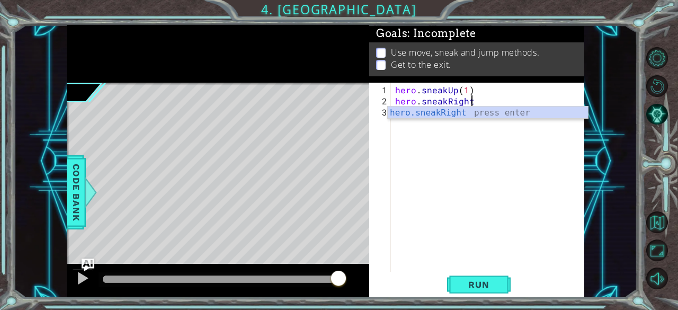
scroll to position [0, 4]
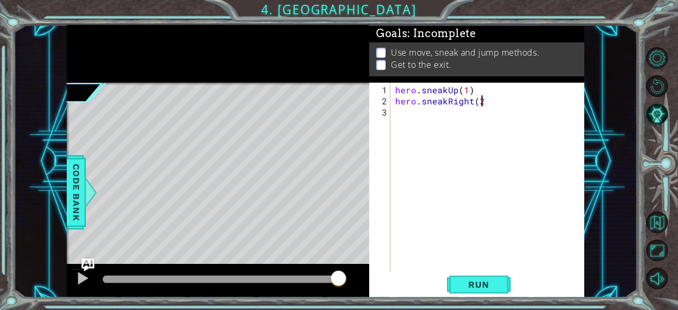
type textarea "hero.sneakRight(2)"
type textarea "hero.moveRight(1)"
type textarea "hero.sneakRight(3)"
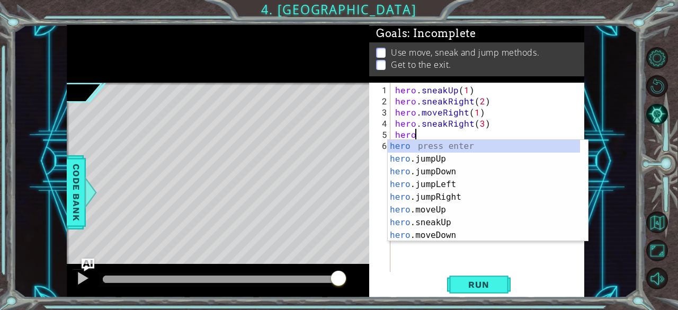
scroll to position [0, 1]
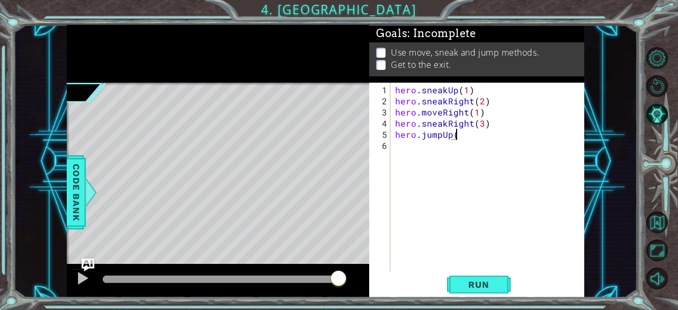
type textarea "hero.jumpUp()"
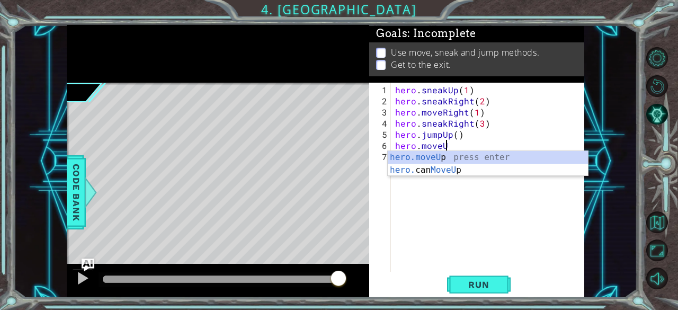
scroll to position [0, 3]
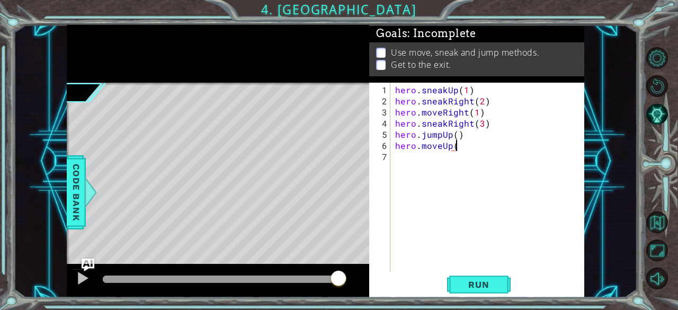
type textarea "hero.moveUp()"
click at [415, 159] on div "hero . sneakUp ( 1 ) hero . sneakRight ( 2 ) hero . moveRight ( 1 ) hero . snea…" at bounding box center [490, 189] width 194 height 211
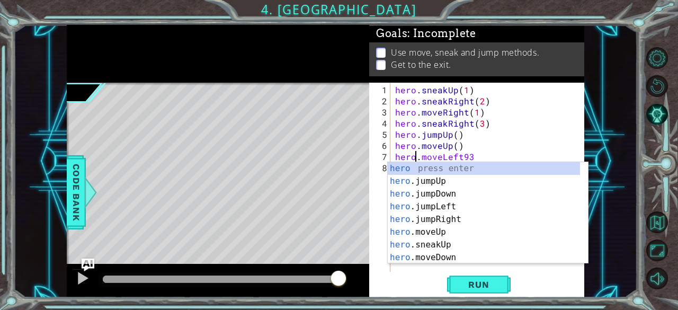
scroll to position [0, 1]
click at [471, 154] on div "hero . sneakUp ( 1 ) hero . sneakRight ( 2 ) hero . moveRight ( 1 ) hero . snea…" at bounding box center [490, 189] width 194 height 211
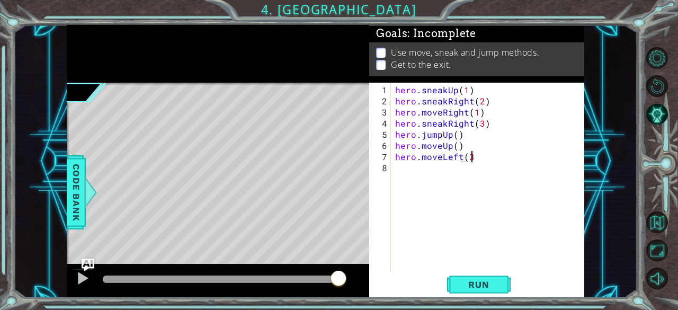
scroll to position [0, 4]
type textarea "hero.moveLeft(3)"
type textarea "hero.moveUp(1)"
click at [486, 289] on span "Run" at bounding box center [479, 284] width 42 height 11
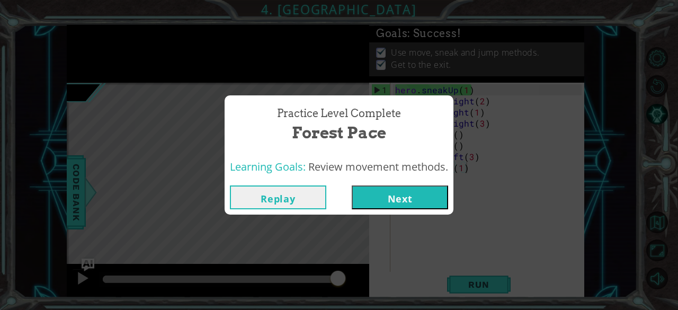
drag, startPoint x: 160, startPoint y: 277, endPoint x: 337, endPoint y: 316, distance: 181.1
click at [337, 309] on html "1 ההההההההההההההההההההההההההההההההההההההההההההההההההההההההההההההההההההההההההההה…" at bounding box center [339, 155] width 678 height 310
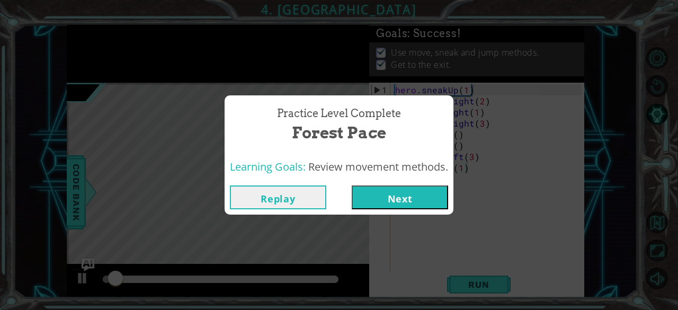
click at [386, 197] on button "Next" at bounding box center [400, 197] width 96 height 24
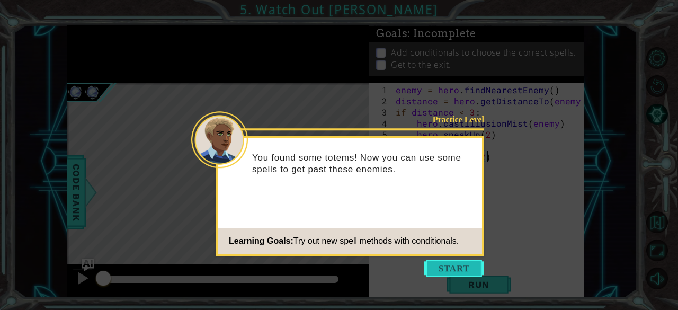
click at [437, 266] on button "Start" at bounding box center [454, 268] width 60 height 17
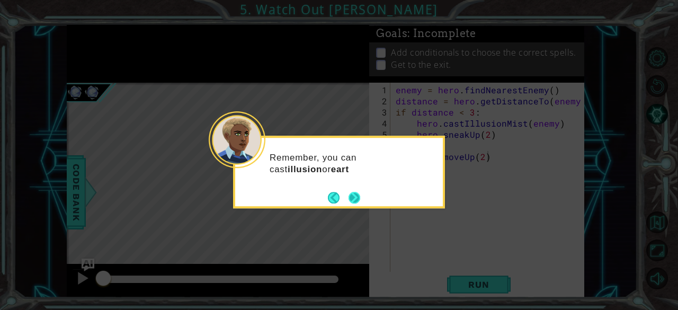
click at [352, 194] on button "Next" at bounding box center [355, 198] width 12 height 12
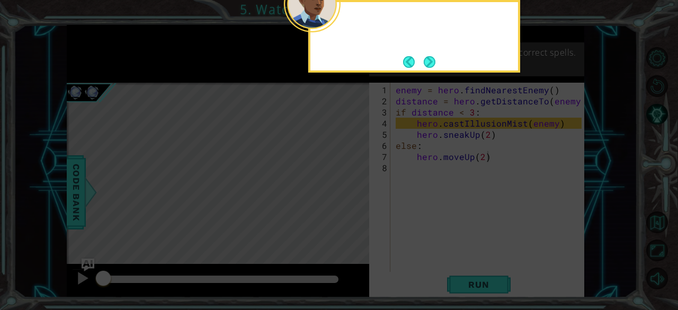
click at [352, 194] on icon at bounding box center [339, 46] width 678 height 527
click at [435, 58] on button "Next" at bounding box center [430, 62] width 12 height 12
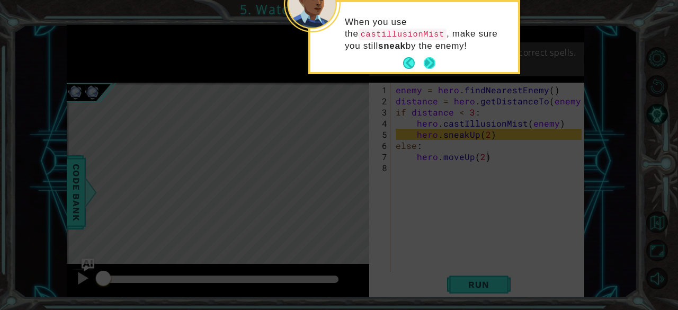
click at [432, 57] on button "Next" at bounding box center [430, 63] width 12 height 12
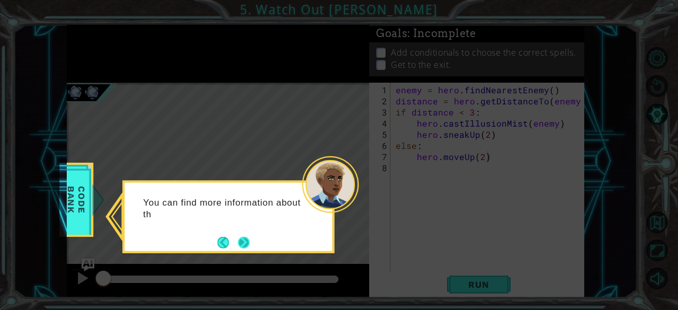
click at [240, 244] on button "Next" at bounding box center [244, 242] width 12 height 12
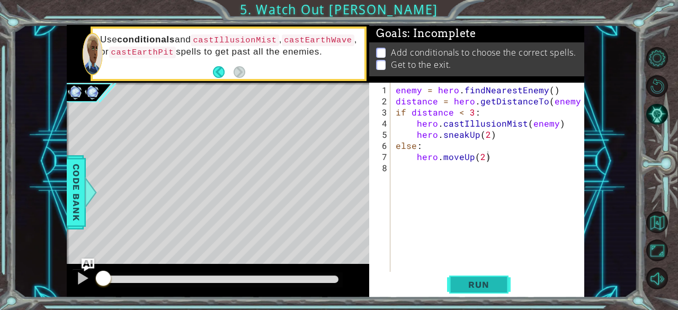
click at [492, 286] on span "Run" at bounding box center [479, 284] width 42 height 11
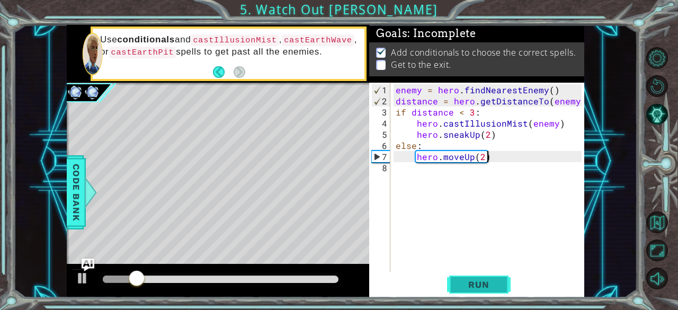
click at [488, 287] on span "Run" at bounding box center [479, 284] width 42 height 11
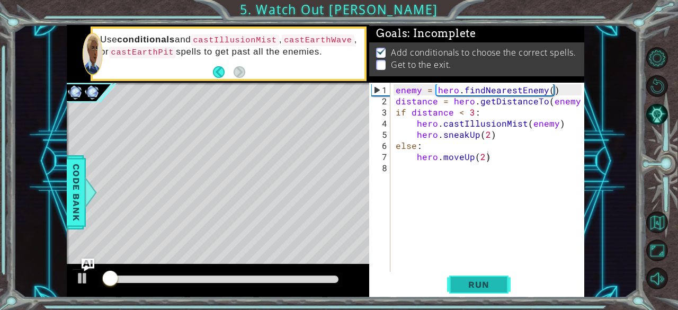
click at [488, 287] on span "Run" at bounding box center [479, 284] width 42 height 11
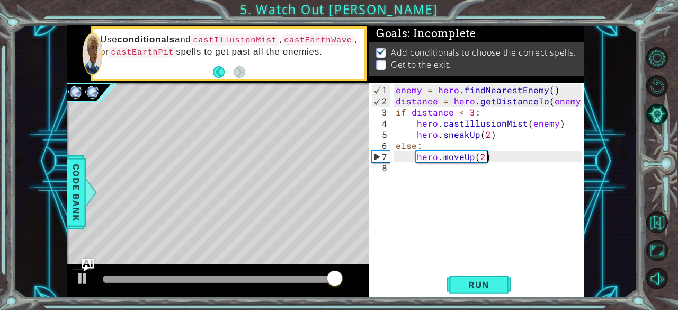
click at [491, 156] on div "enemy = hero . findNearestEnemy ( ) distance = hero . getDistanceTo ( enemy ) i…" at bounding box center [491, 189] width 194 height 211
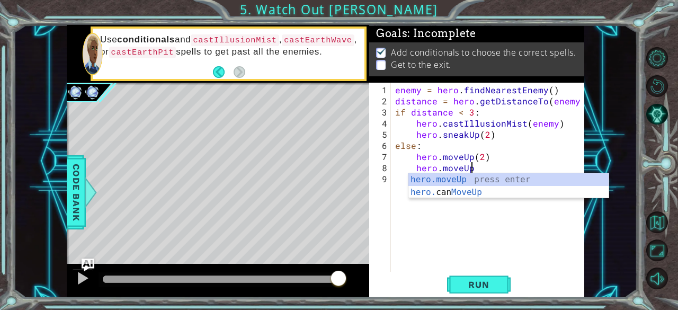
scroll to position [0, 4]
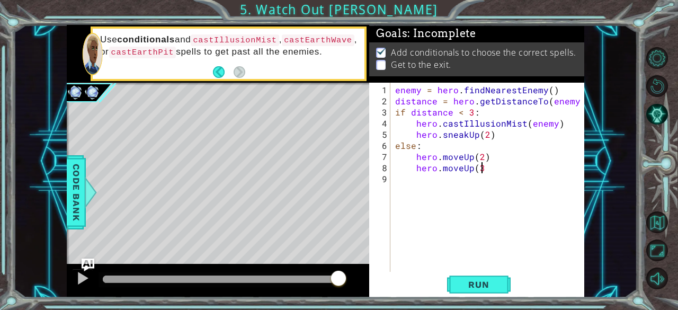
type textarea "hero.moveUp(3)"
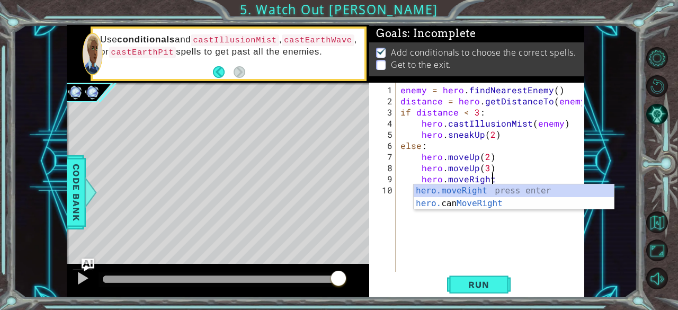
scroll to position [0, 5]
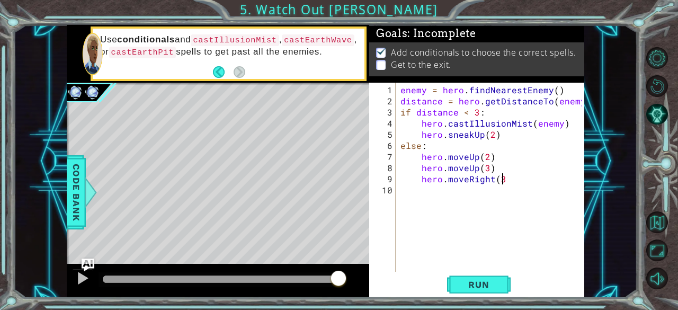
type textarea "hero.moveRight(3)"
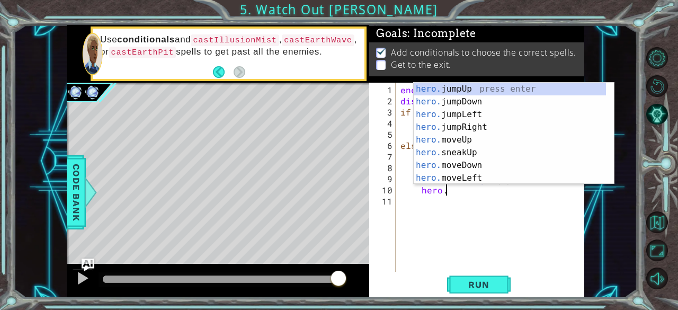
scroll to position [0, 2]
type textarea "h"
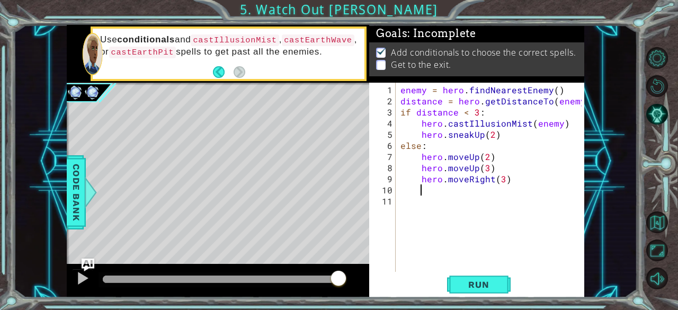
scroll to position [0, 1]
click at [0, 198] on div "1 ההההההההההההההההההההההההההההההההההההההההההההההההההההההההההההההההההההההההההההה…" at bounding box center [339, 155] width 678 height 310
click at [430, 190] on div "enemy = hero . findNearestEnemy ( ) distance = hero . getDistanceTo ( enemy ) i…" at bounding box center [492, 189] width 189 height 211
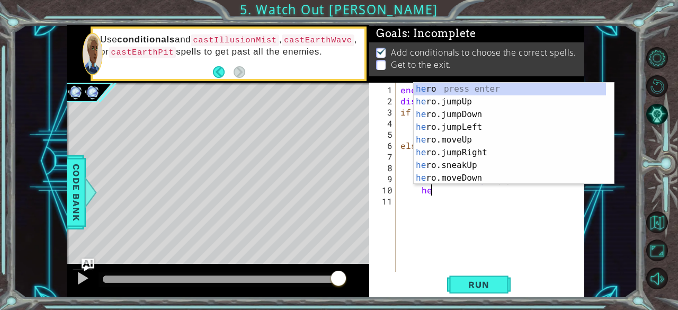
scroll to position [0, 2]
type textarea "h"
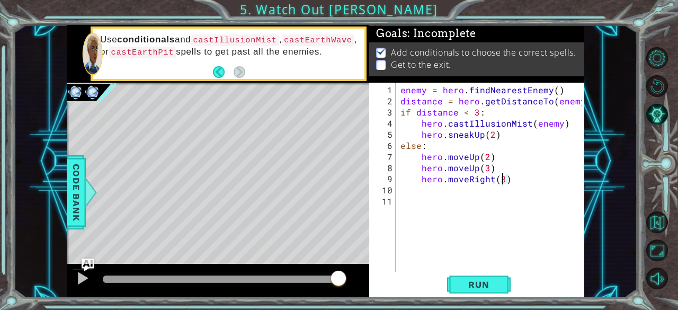
click at [500, 181] on div "enemy = hero . findNearestEnemy ( ) distance = hero . getDistanceTo ( enemy ) i…" at bounding box center [492, 189] width 189 height 211
type textarea "hero.moveRight(5)"
click at [423, 188] on div "enemy = hero . findNearestEnemy ( ) distance = hero . getDistanceTo ( enemy ) i…" at bounding box center [492, 189] width 189 height 211
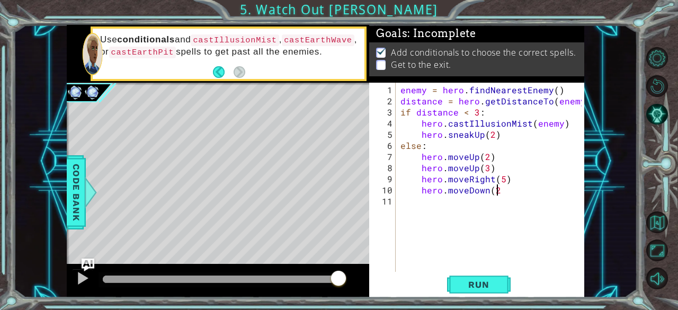
type textarea "hero.moveDown(2)"
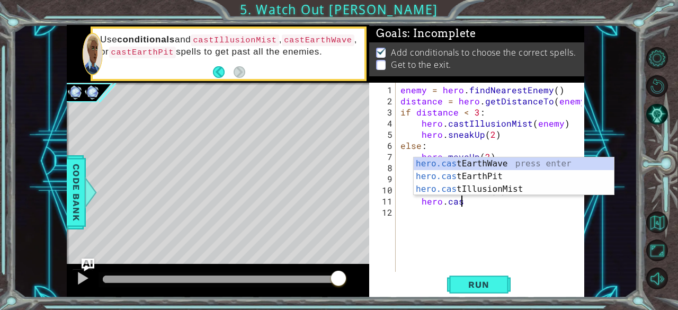
scroll to position [0, 3]
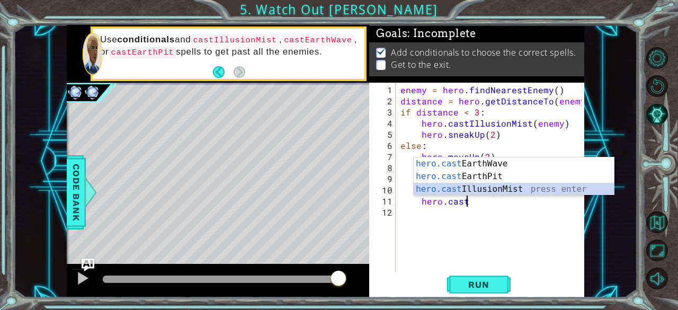
click at [479, 190] on div "hero.cast EarthWave press enter hero.cast EarthPit press enter hero.cast Illusi…" at bounding box center [514, 189] width 201 height 64
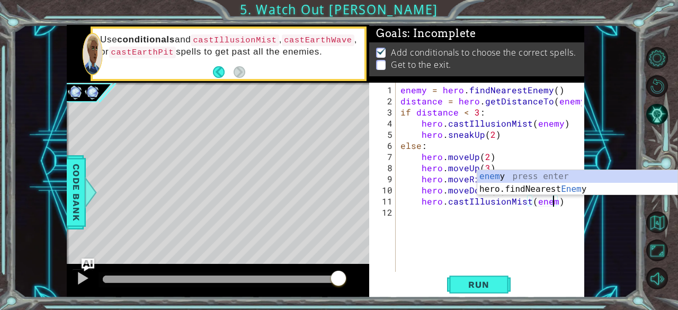
type textarea "hero.castIllusionMist(enemy)"
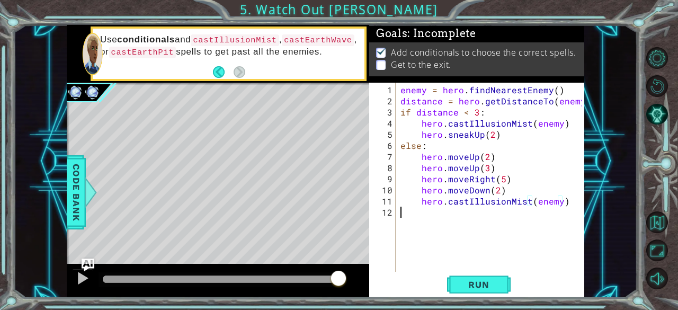
click at [423, 215] on div "enemy = hero . findNearestEnemy ( ) distance = hero . getDistanceTo ( enemy ) i…" at bounding box center [492, 189] width 189 height 211
click at [424, 213] on div "enemy = hero . findNearestEnemy ( ) distance = hero . getDistanceTo ( enemy ) i…" at bounding box center [492, 189] width 189 height 211
click at [428, 215] on div "enemy = hero . findNearestEnemy ( ) distance = hero . getDistanceTo ( enemy ) i…" at bounding box center [492, 189] width 189 height 211
click at [483, 289] on span "Run" at bounding box center [479, 284] width 42 height 11
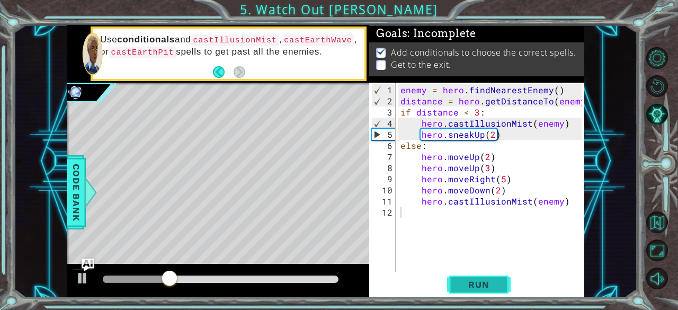
click at [471, 277] on button "Run" at bounding box center [479, 285] width 64 height 22
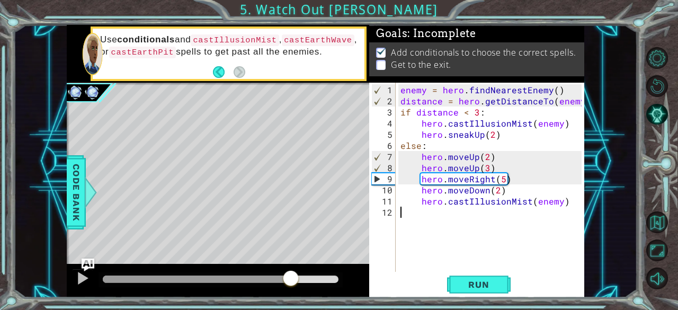
drag, startPoint x: 178, startPoint y: 277, endPoint x: 291, endPoint y: 279, distance: 113.4
click at [291, 279] on div at bounding box center [290, 279] width 19 height 19
click at [78, 281] on div at bounding box center [83, 278] width 14 height 14
click at [504, 179] on div "enemy = hero . findNearestEnemy ( ) distance = hero . getDistanceTo ( enemy ) i…" at bounding box center [492, 189] width 189 height 211
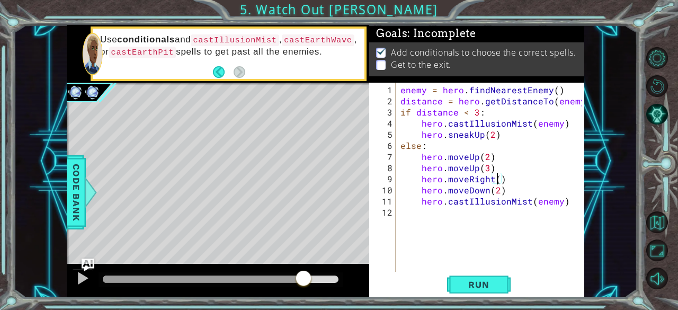
type textarea "hero.moveRight(1)"
click at [512, 177] on div "enemy = hero . findNearestEnemy ( ) distance = hero . getDistanceTo ( enemy ) i…" at bounding box center [492, 189] width 189 height 211
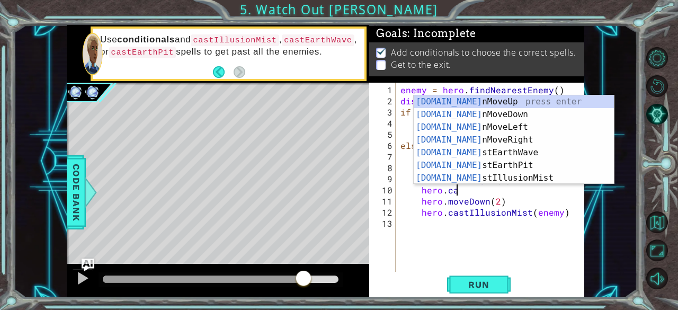
scroll to position [0, 3]
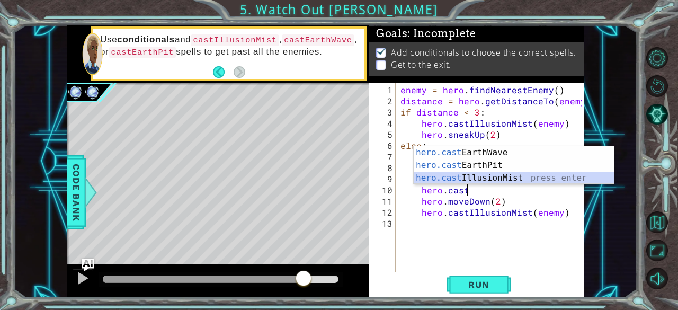
click at [515, 175] on div "hero.cast EarthWave press enter hero.cast EarthPit press enter hero.cast Illusi…" at bounding box center [514, 178] width 201 height 64
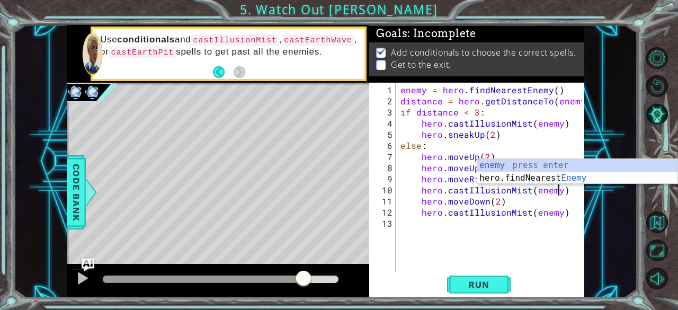
scroll to position [0, 10]
type textarea "hero.castIllusionMist(enemy)"
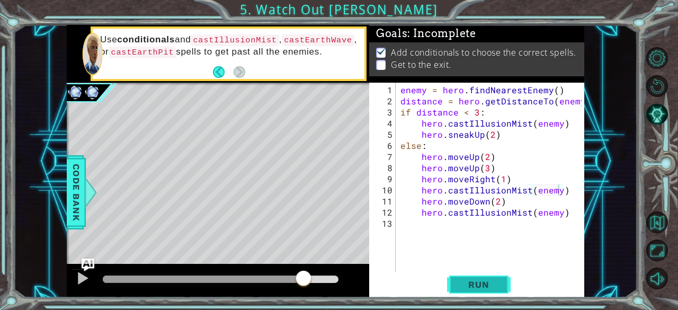
click at [476, 289] on span "Run" at bounding box center [479, 284] width 42 height 11
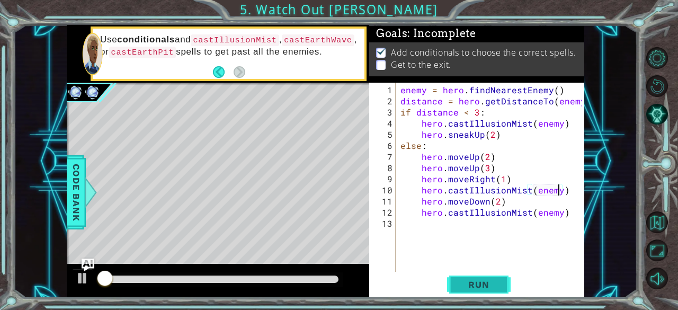
click at [476, 289] on span "Run" at bounding box center [479, 284] width 42 height 11
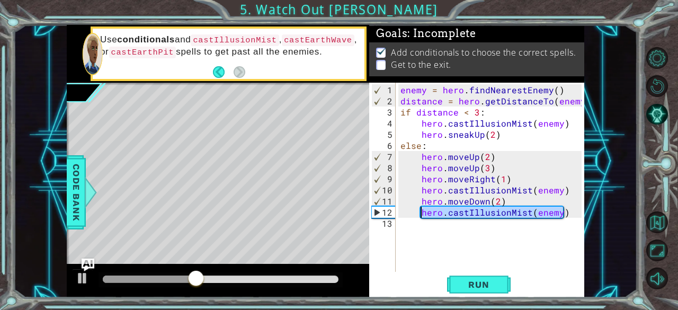
drag, startPoint x: 564, startPoint y: 215, endPoint x: 420, endPoint y: 215, distance: 144.6
click at [420, 215] on div "enemy = hero . findNearestEnemy ( ) distance = hero . getDistanceTo ( enemy ) i…" at bounding box center [492, 189] width 189 height 211
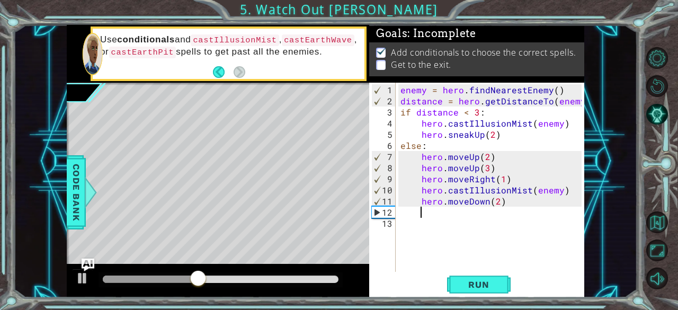
scroll to position [0, 1]
click at [556, 190] on div "enemy = hero . findNearestEnemy ( ) distance = hero . getDistanceTo ( enemy ) i…" at bounding box center [492, 189] width 189 height 211
click at [477, 283] on span "Run" at bounding box center [479, 284] width 42 height 11
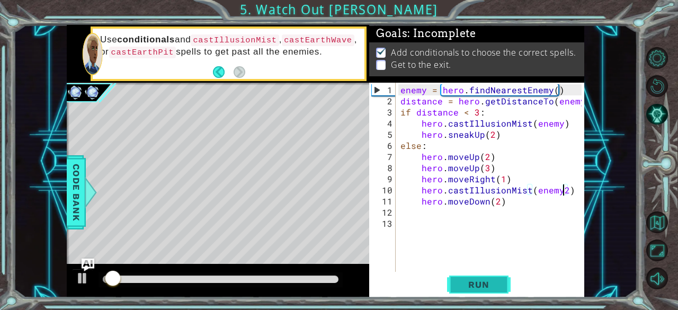
click at [459, 280] on span "Run" at bounding box center [479, 284] width 42 height 11
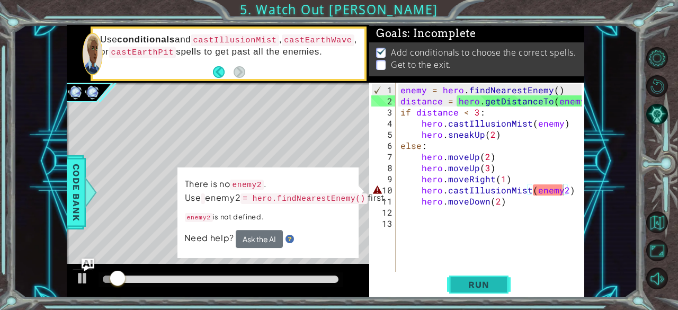
click at [479, 286] on span "Run" at bounding box center [479, 284] width 42 height 11
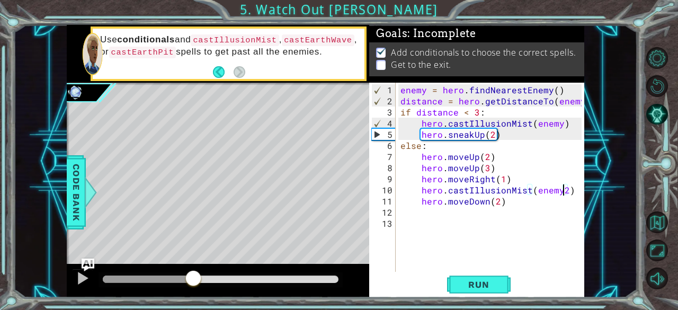
drag, startPoint x: 109, startPoint y: 279, endPoint x: 173, endPoint y: 282, distance: 63.7
click at [184, 282] on div at bounding box center [193, 279] width 19 height 19
click at [80, 276] on div at bounding box center [83, 278] width 14 height 14
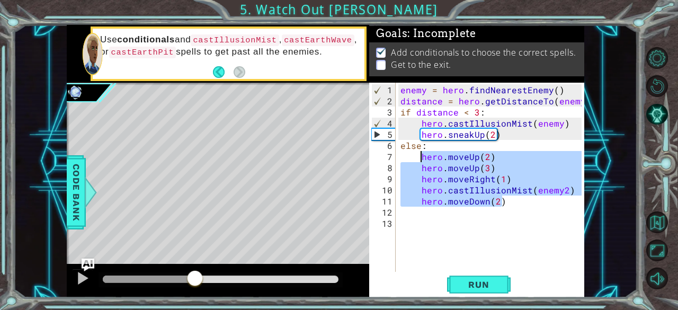
drag, startPoint x: 520, startPoint y: 197, endPoint x: 420, endPoint y: 158, distance: 107.3
click at [420, 158] on div "enemy = hero . findNearestEnemy ( ) distance = hero . getDistanceTo ( enemy ) i…" at bounding box center [492, 189] width 189 height 211
type textarea "hero.moveUp(2) hero.moveUp(3)"
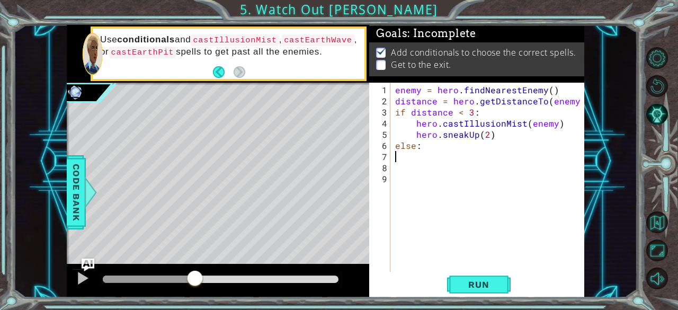
scroll to position [0, 0]
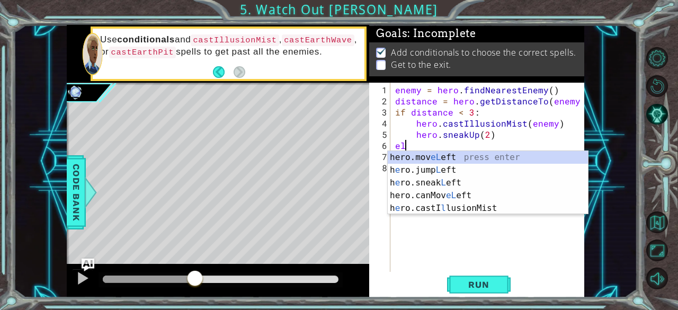
type textarea "e"
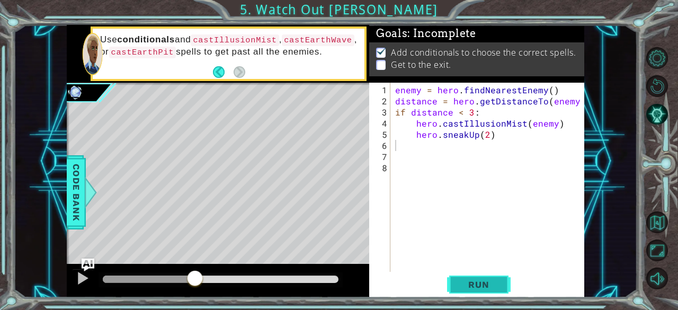
click at [470, 287] on span "Run" at bounding box center [479, 284] width 42 height 11
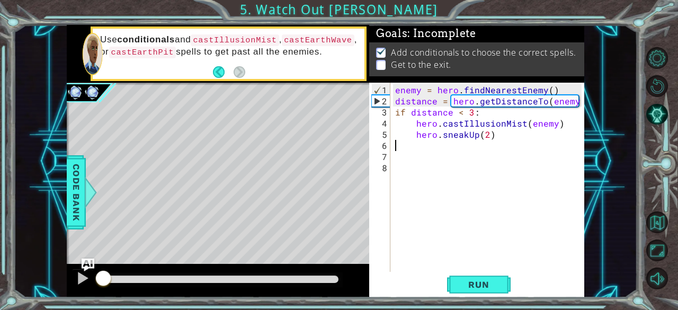
drag, startPoint x: 123, startPoint y: 277, endPoint x: 14, endPoint y: 293, distance: 110.4
click at [14, 293] on div "1 ההההההההההההההההההההההההההההההההההההההההההההההההההההההההההההההההההההההההההההה…" at bounding box center [326, 161] width 624 height 273
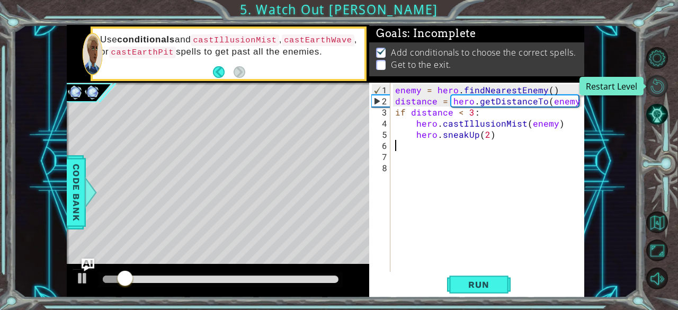
click at [661, 91] on button "Restart Level" at bounding box center [657, 86] width 22 height 22
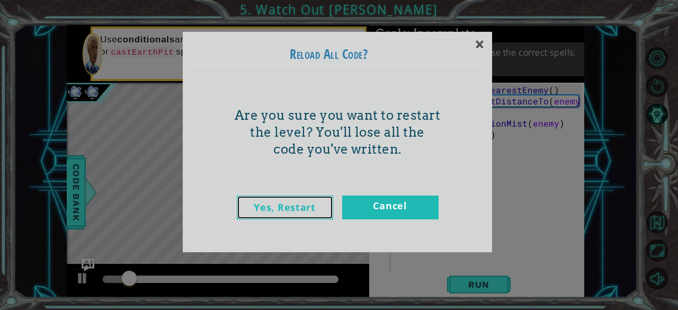
click at [322, 204] on link "Yes, Restart" at bounding box center [285, 207] width 96 height 24
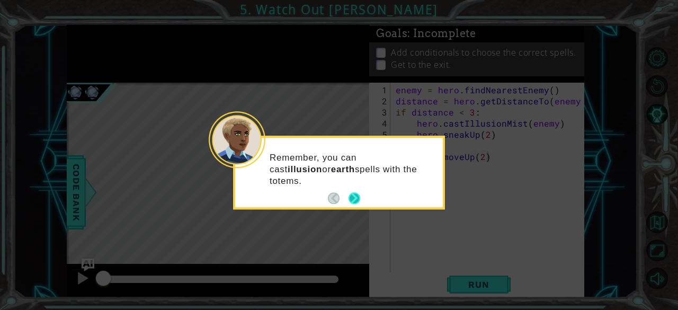
click at [357, 199] on button "Next" at bounding box center [355, 198] width 12 height 12
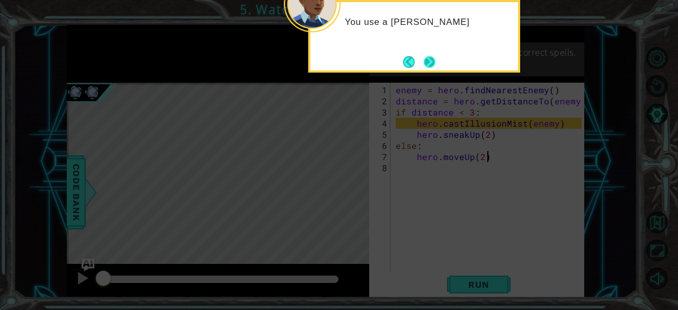
click at [428, 63] on button "Next" at bounding box center [429, 62] width 15 height 15
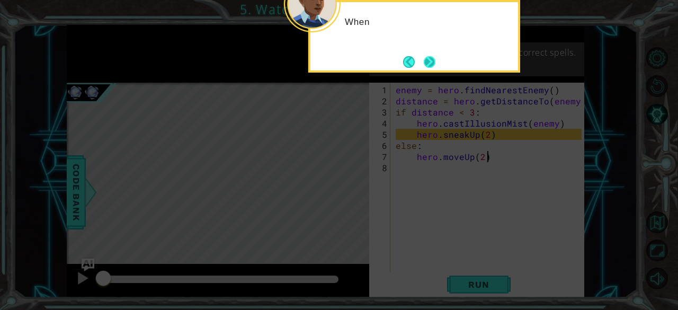
click at [429, 57] on button "Next" at bounding box center [430, 62] width 12 height 12
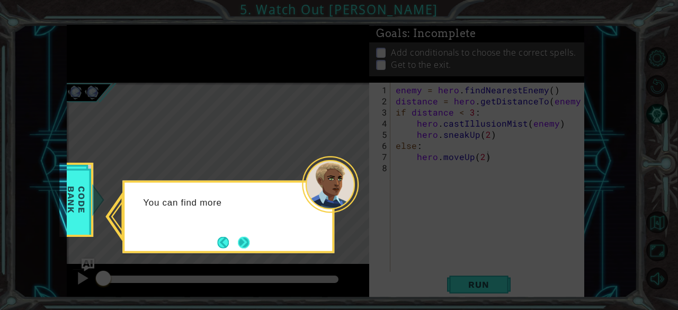
click at [247, 238] on button "Next" at bounding box center [244, 242] width 12 height 12
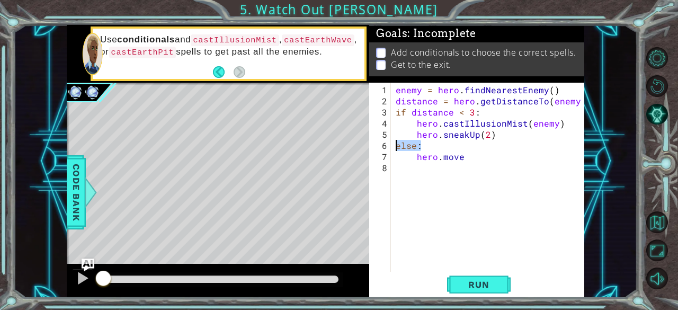
click at [353, 140] on div "1 ההההההההההההההההההההההההההההההההההההההההההההההההההההההההההההההההההההההההההההה…" at bounding box center [325, 161] width 517 height 273
type textarea "else:"
click at [466, 160] on div "enemy = hero . findNearestEnemy ( ) distance = hero . getDistanceTo ( enemy ) i…" at bounding box center [491, 189] width 194 height 211
click at [486, 133] on div "enemy = hero . findNearestEnemy ( ) distance = hero . getDistanceTo ( enemy ) i…" at bounding box center [491, 189] width 194 height 211
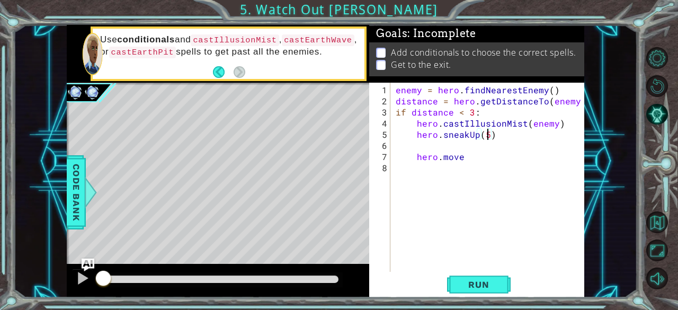
click at [460, 158] on div "enemy = hero . findNearestEnemy ( ) distance = hero . getDistanceTo ( enemy ) i…" at bounding box center [491, 189] width 194 height 211
type textarea "hero.moveRight(5)"
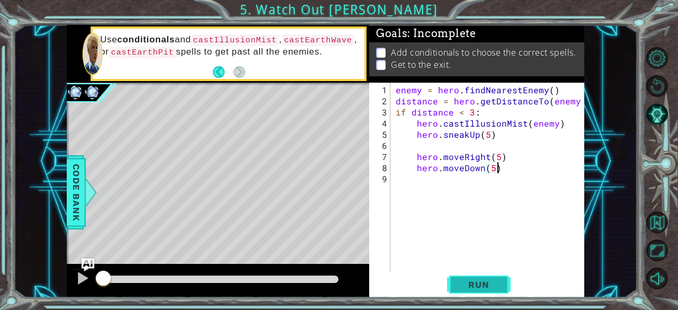
type textarea "hero.moveDown(5)"
click at [483, 282] on span "Run" at bounding box center [479, 284] width 42 height 11
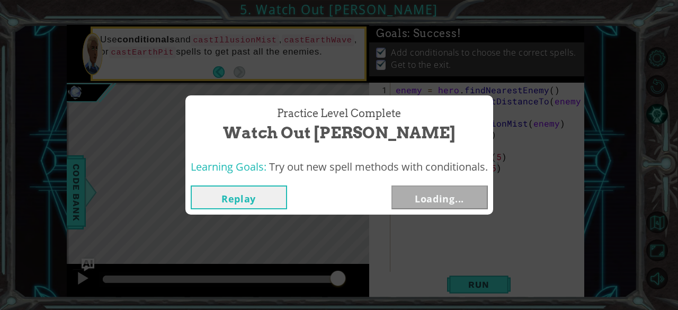
drag, startPoint x: 195, startPoint y: 277, endPoint x: 351, endPoint y: 305, distance: 157.6
click at [351, 305] on body "1 ההההההההההההההההההההההההההההההההההההההההההההההההההההההההההההההההההההההההההההה…" at bounding box center [339, 155] width 678 height 310
click at [436, 202] on button "Next" at bounding box center [439, 197] width 96 height 24
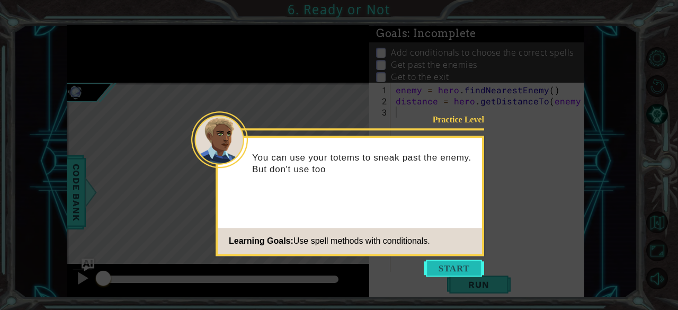
click at [461, 269] on button "Start" at bounding box center [454, 268] width 60 height 17
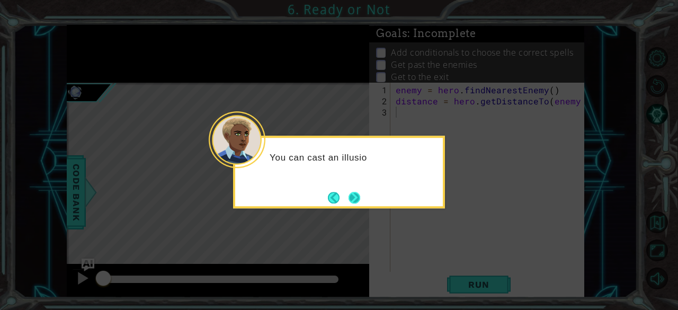
click at [353, 192] on button "Next" at bounding box center [355, 198] width 12 height 12
